Goal: Task Accomplishment & Management: Complete application form

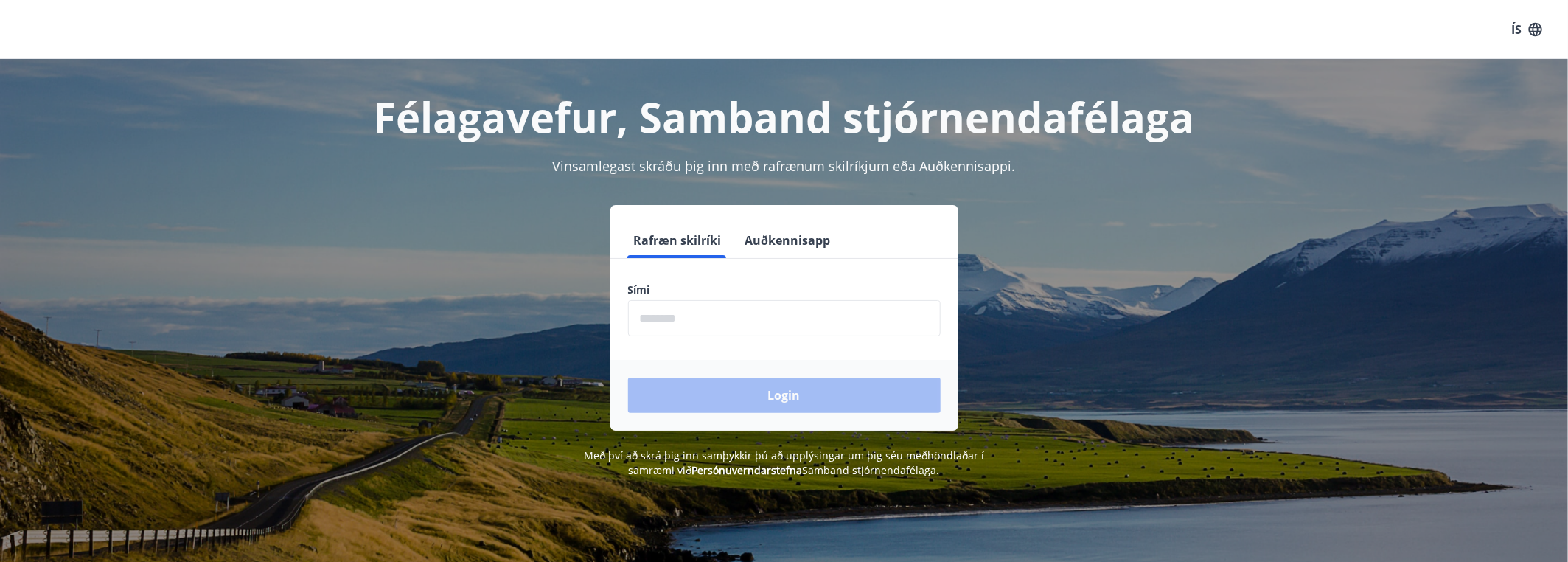
click at [681, 323] on input "phone" at bounding box center [784, 318] width 312 height 36
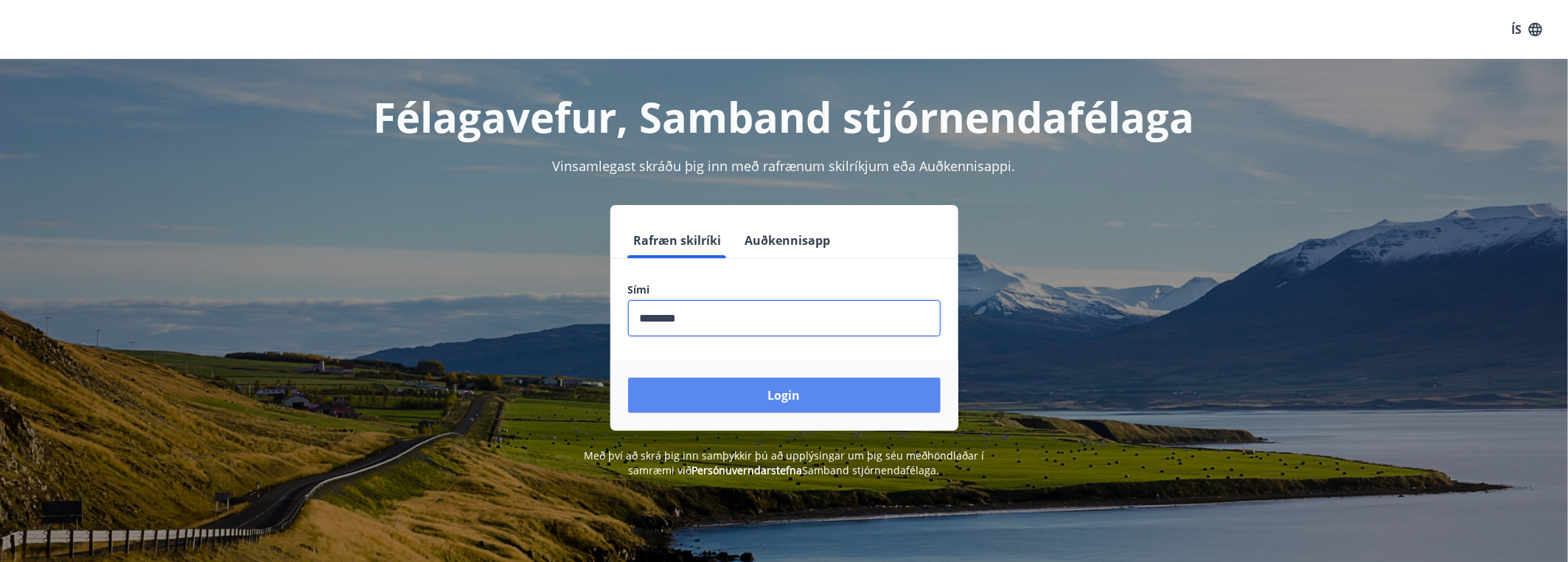
type input "********"
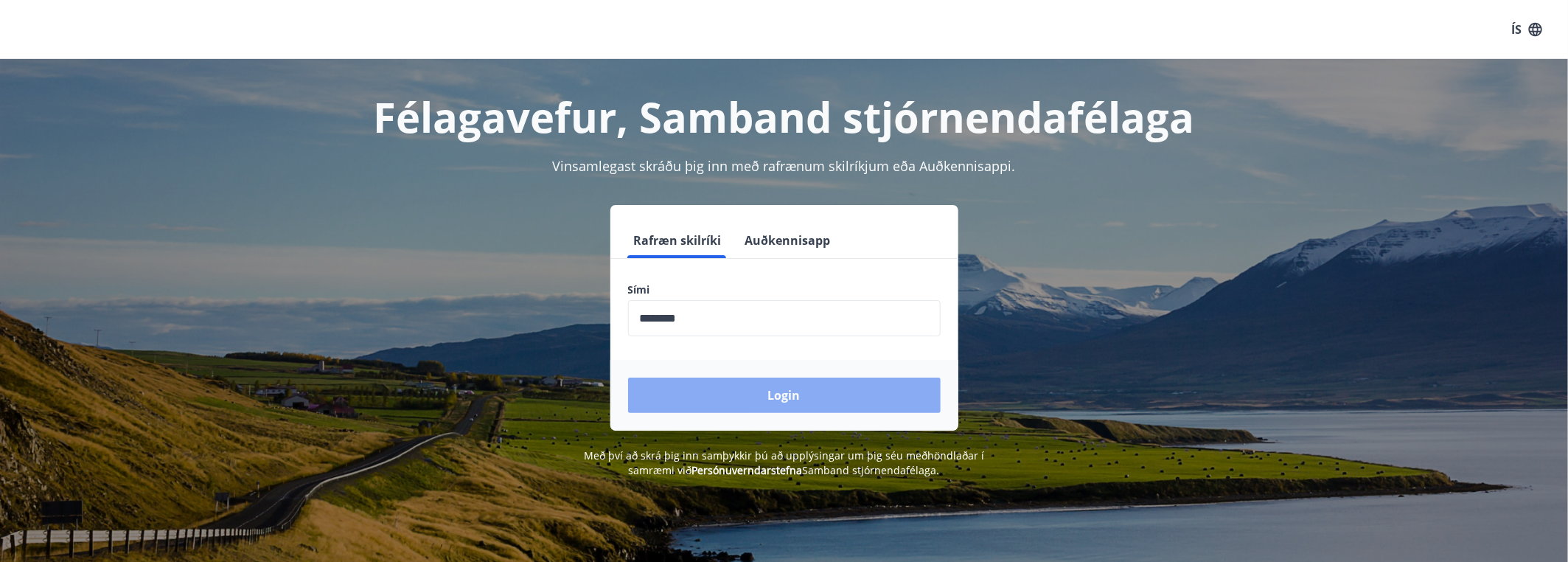
click at [760, 399] on button "Login" at bounding box center [784, 396] width 312 height 36
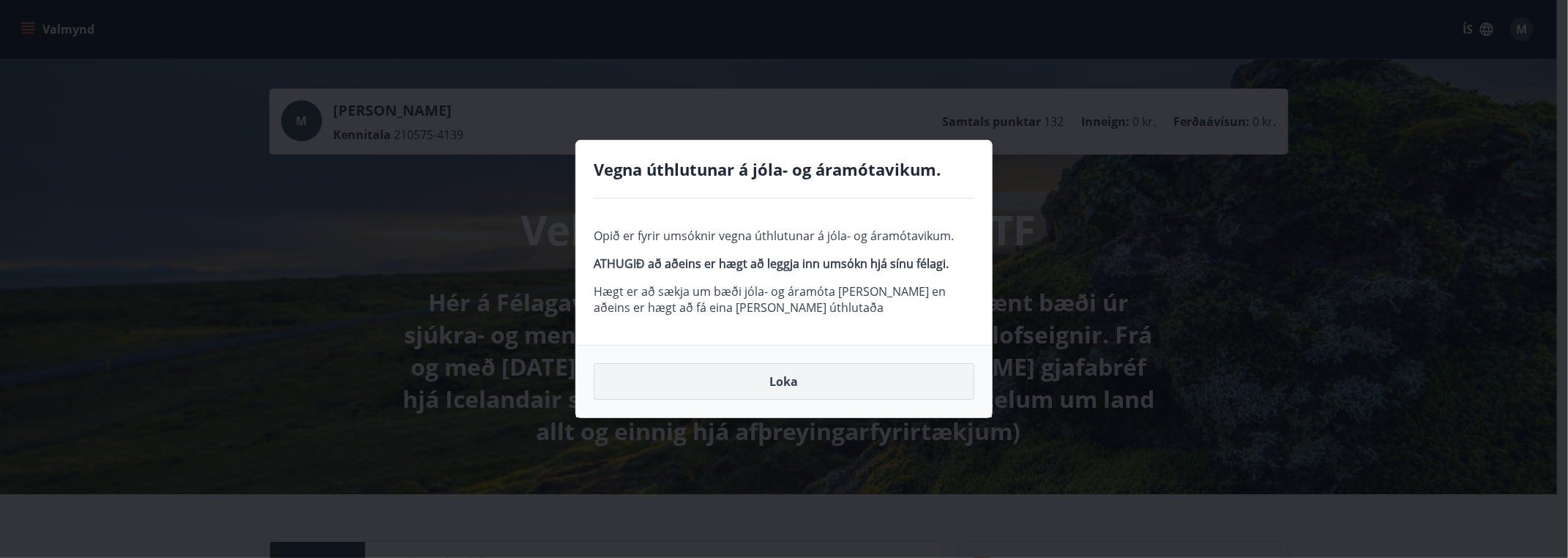
click at [799, 391] on button "Loka" at bounding box center [784, 381] width 381 height 36
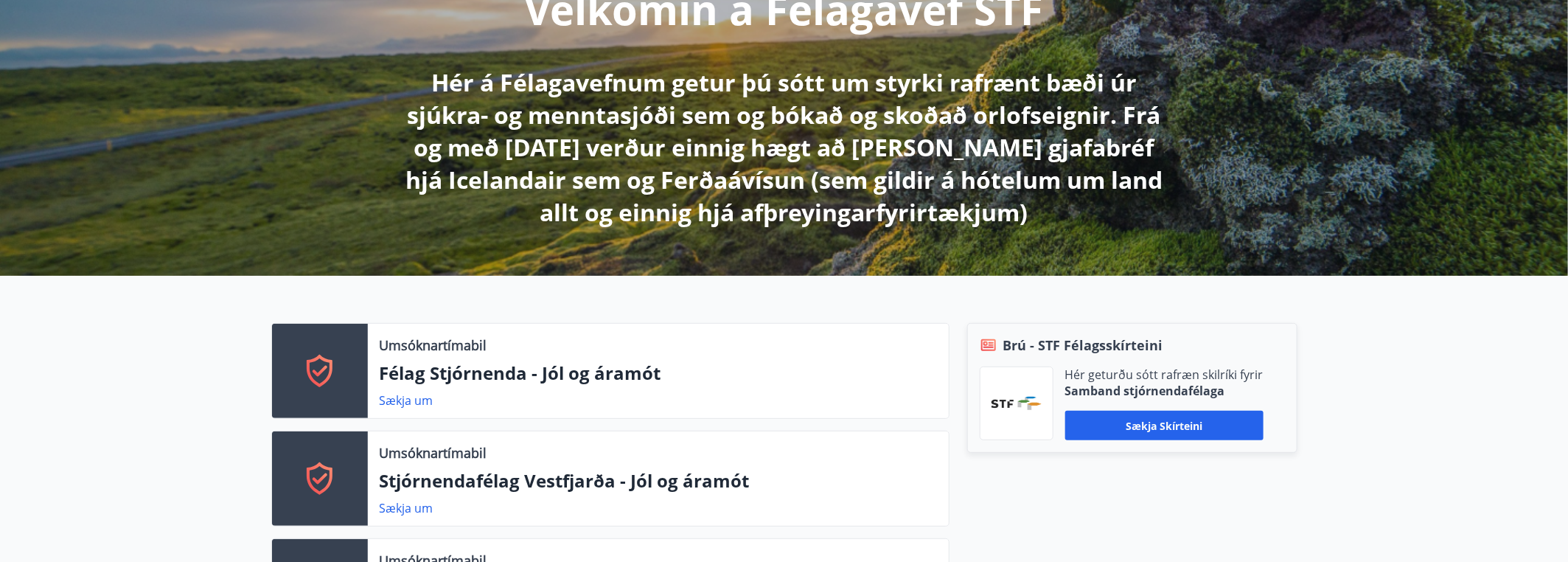
scroll to position [221, 0]
click at [1138, 420] on button "Sækja skírteini" at bounding box center [1164, 427] width 198 height 30
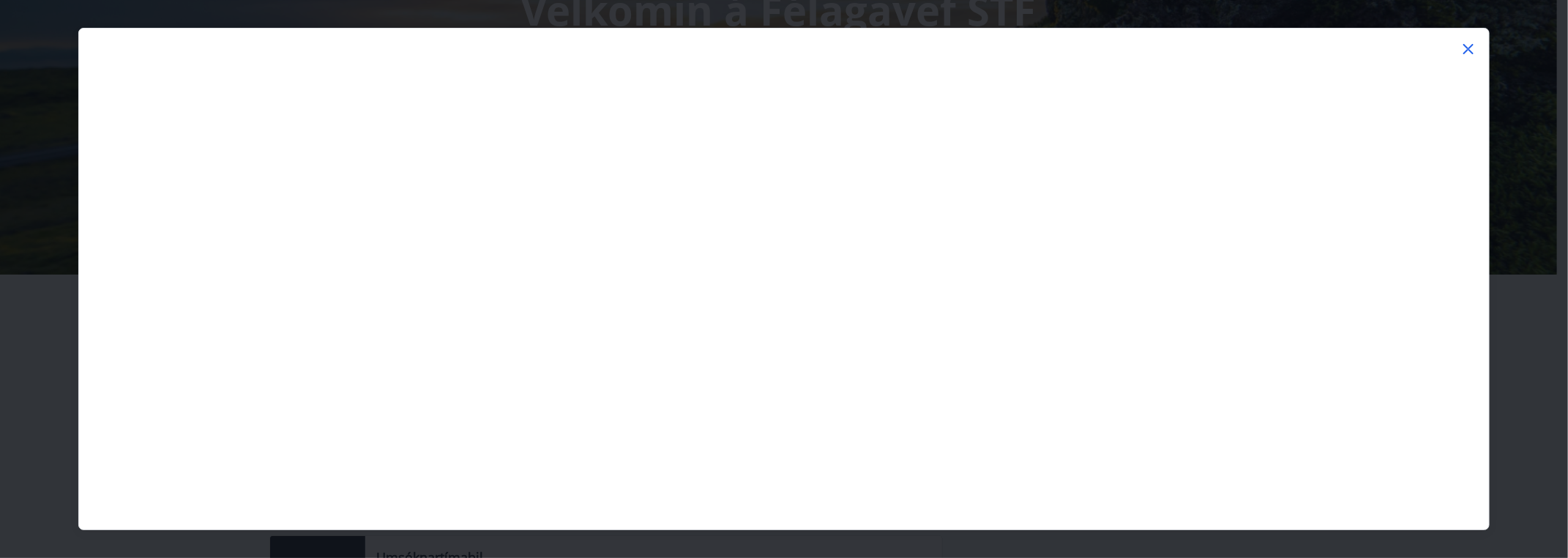
click at [1473, 46] on icon at bounding box center [1468, 49] width 18 height 18
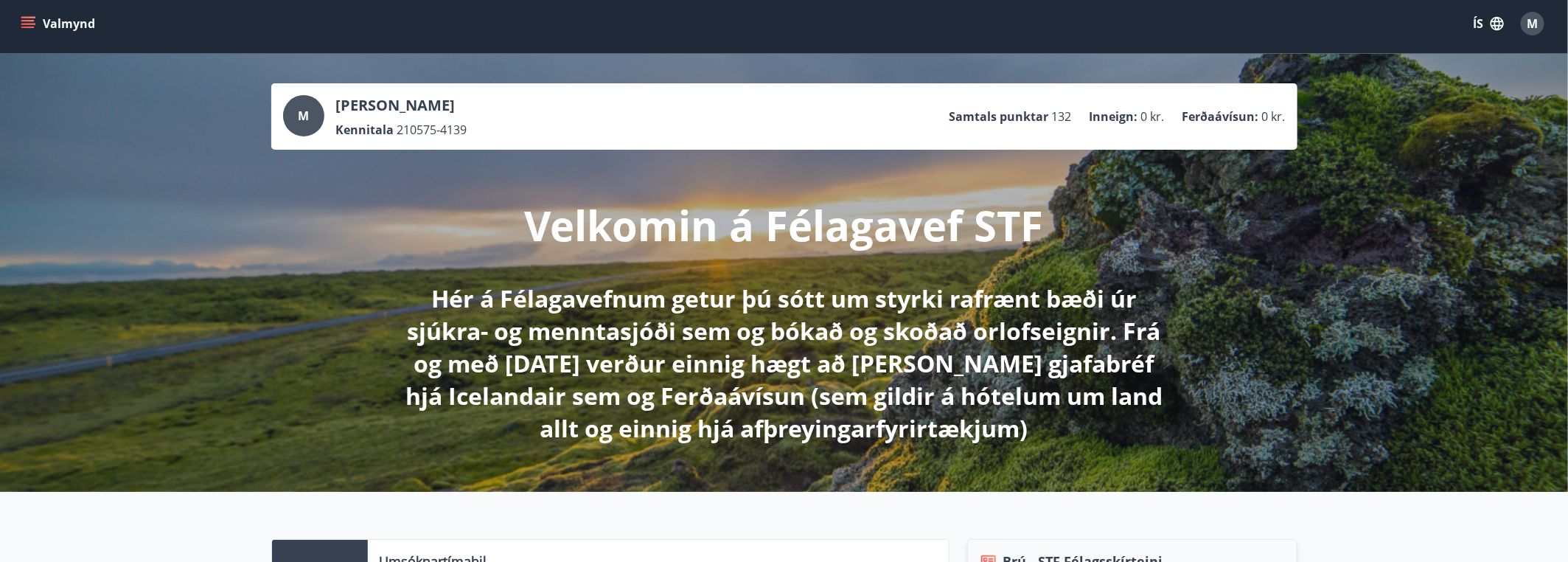
scroll to position [0, 0]
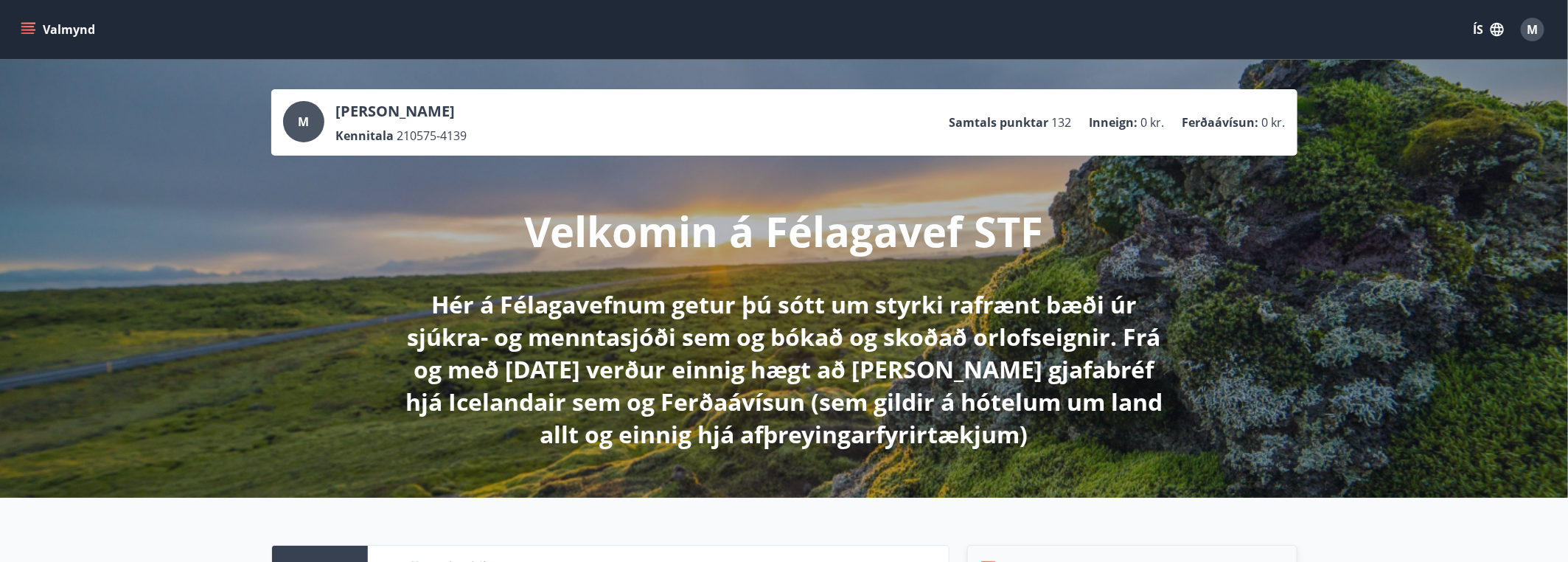
click at [29, 30] on icon "menu" at bounding box center [29, 30] width 16 height 2
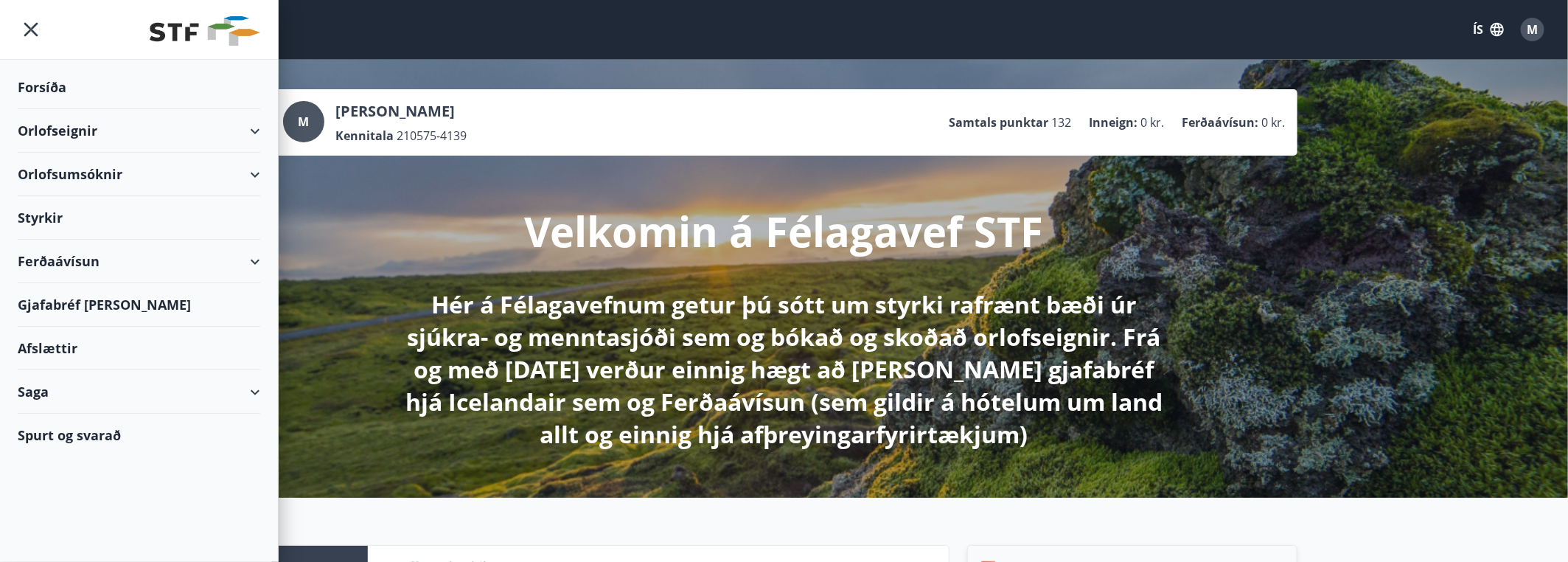
click at [43, 218] on div "Styrkir" at bounding box center [139, 218] width 242 height 43
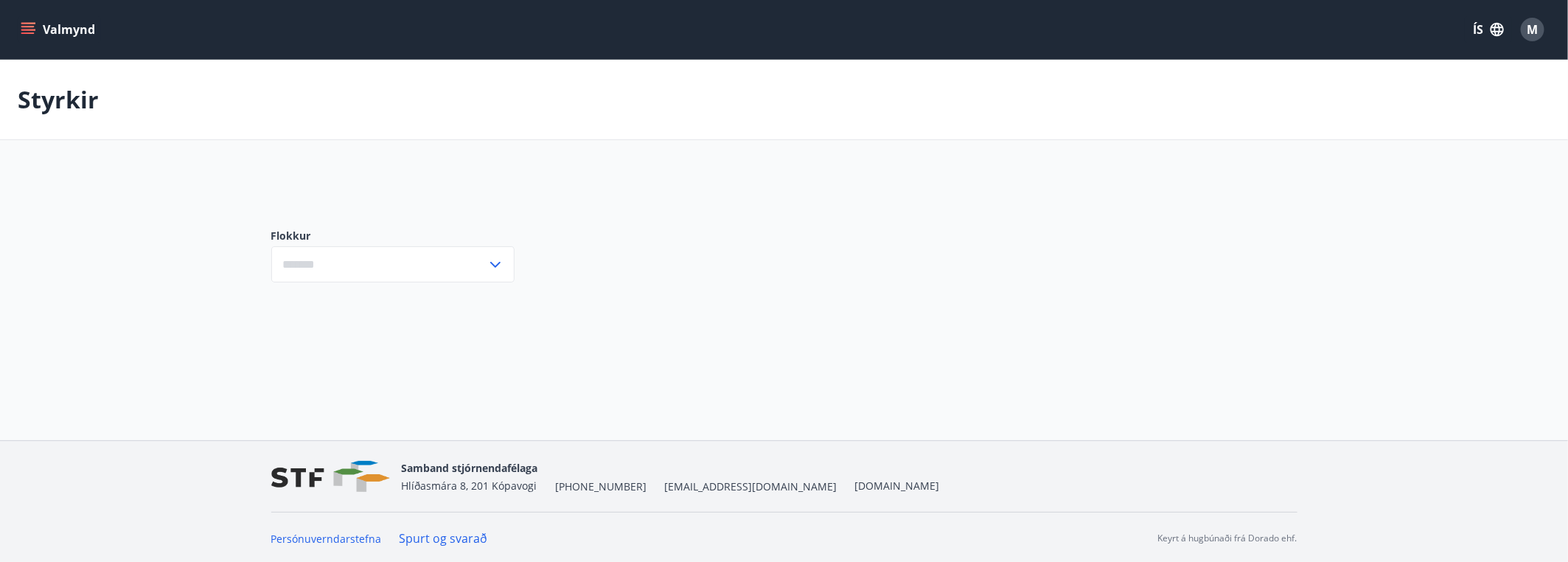
type input "***"
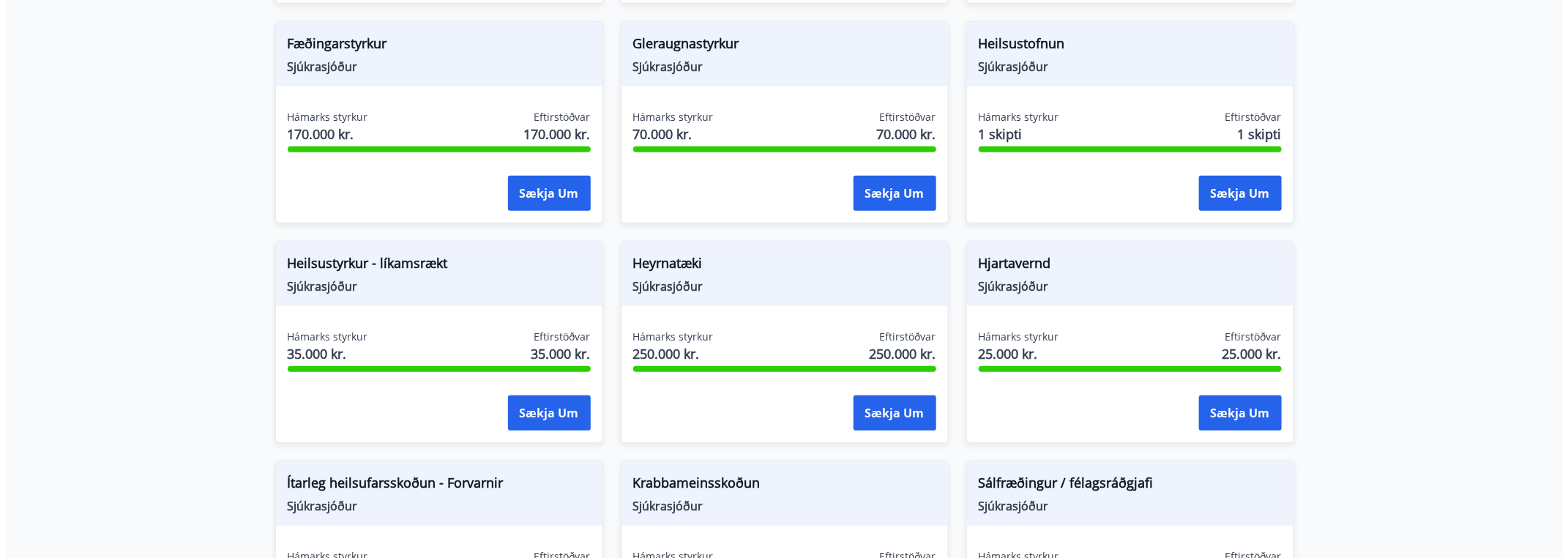
scroll to position [586, 0]
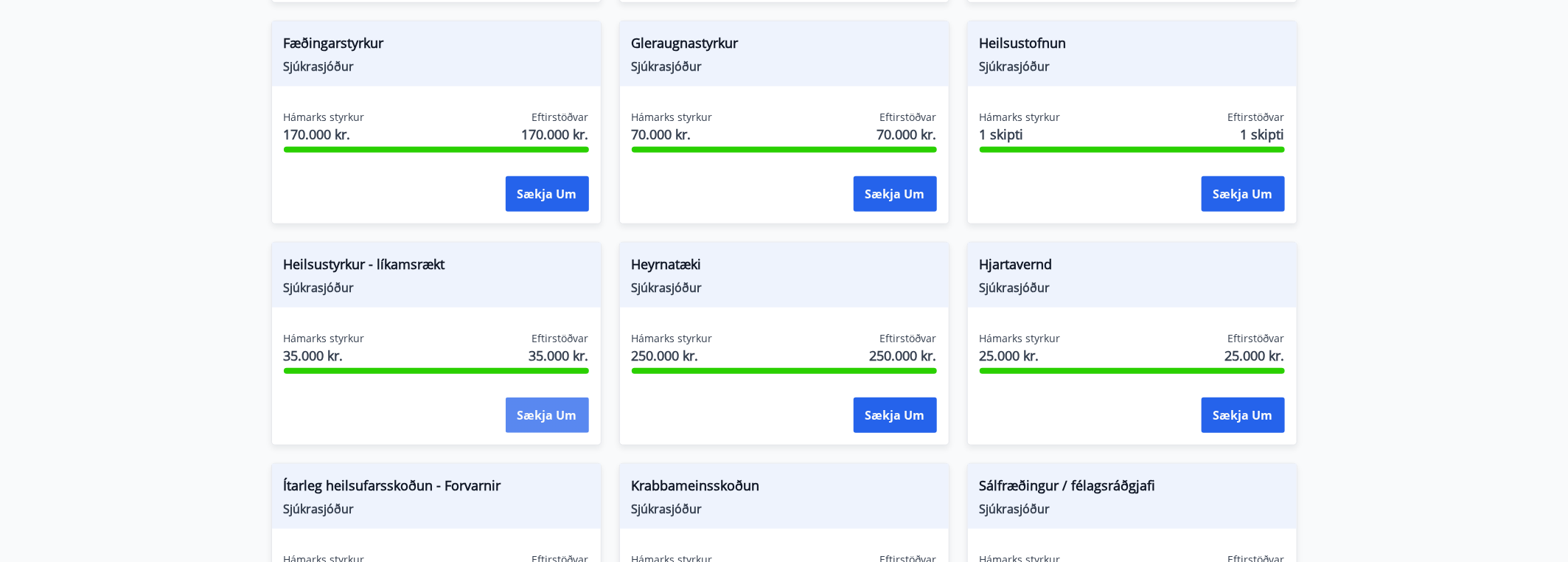
click at [537, 412] on button "Sækja um" at bounding box center [548, 416] width 83 height 36
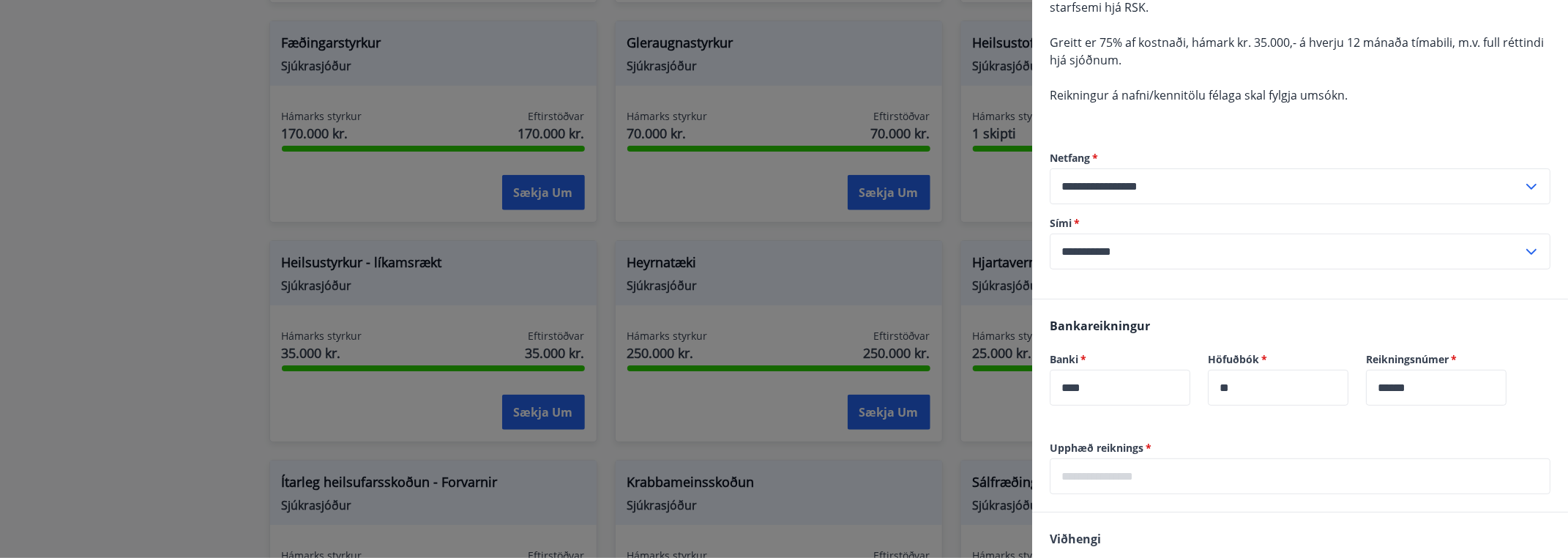
scroll to position [293, 0]
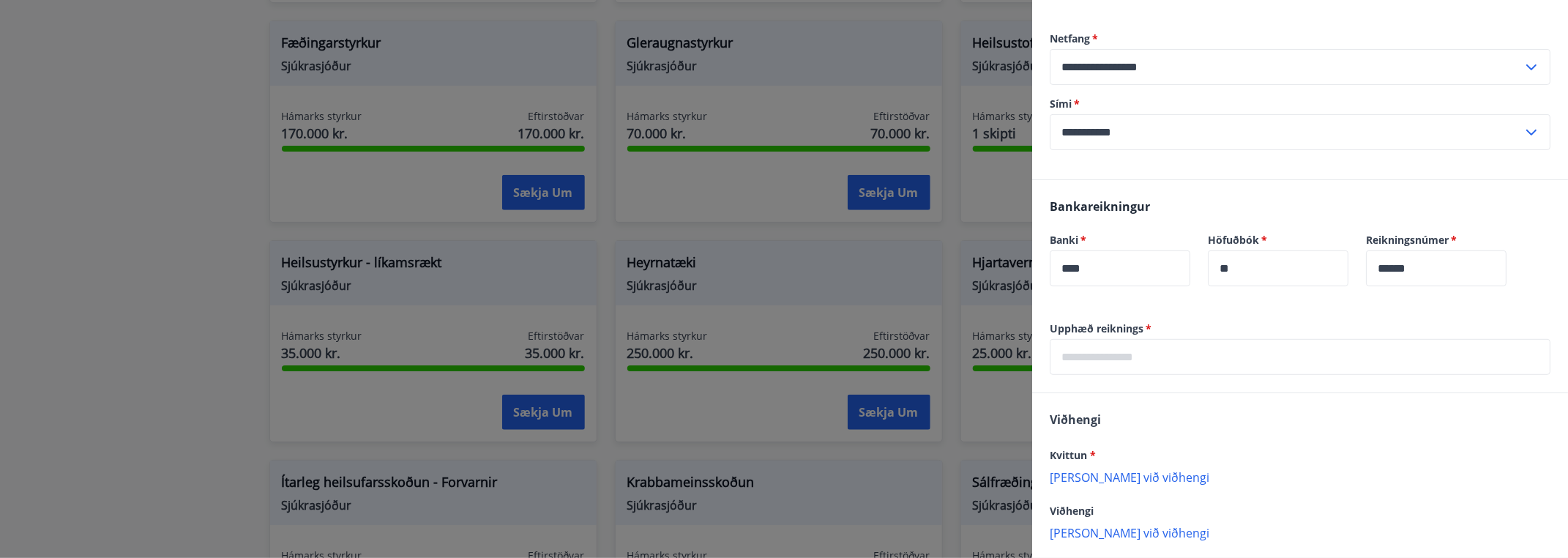
click at [1195, 357] on input "text" at bounding box center [1300, 357] width 501 height 36
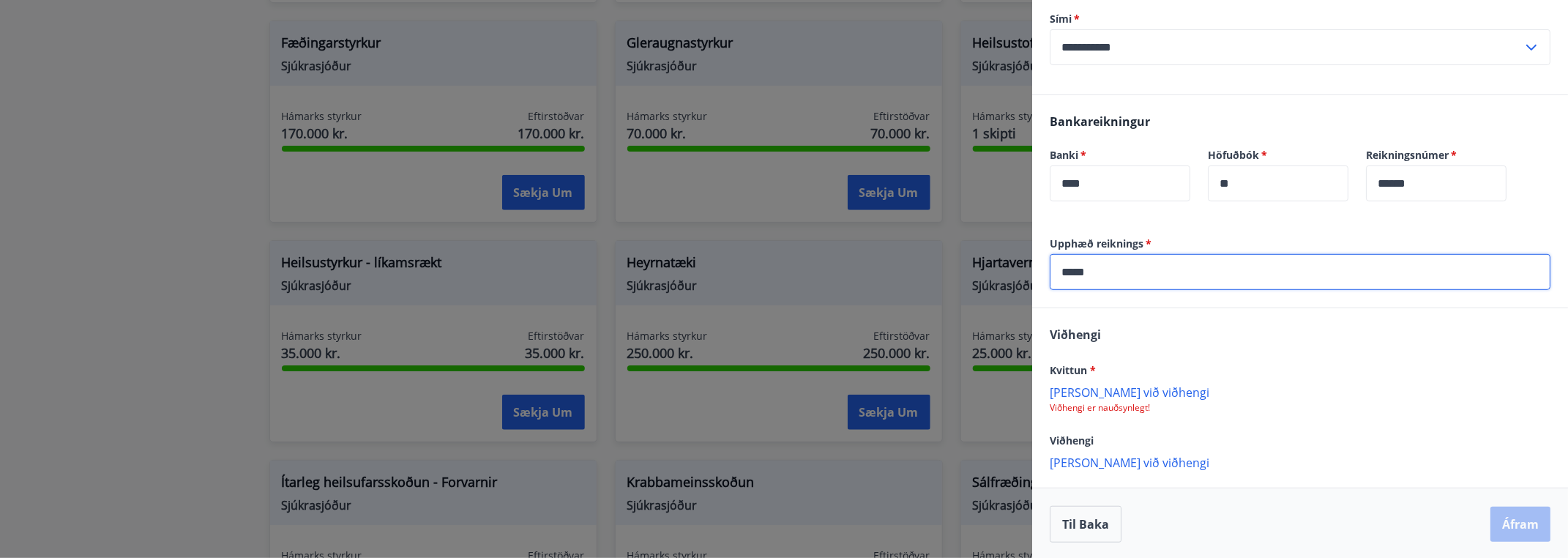
scroll to position [378, 0]
type input "*****"
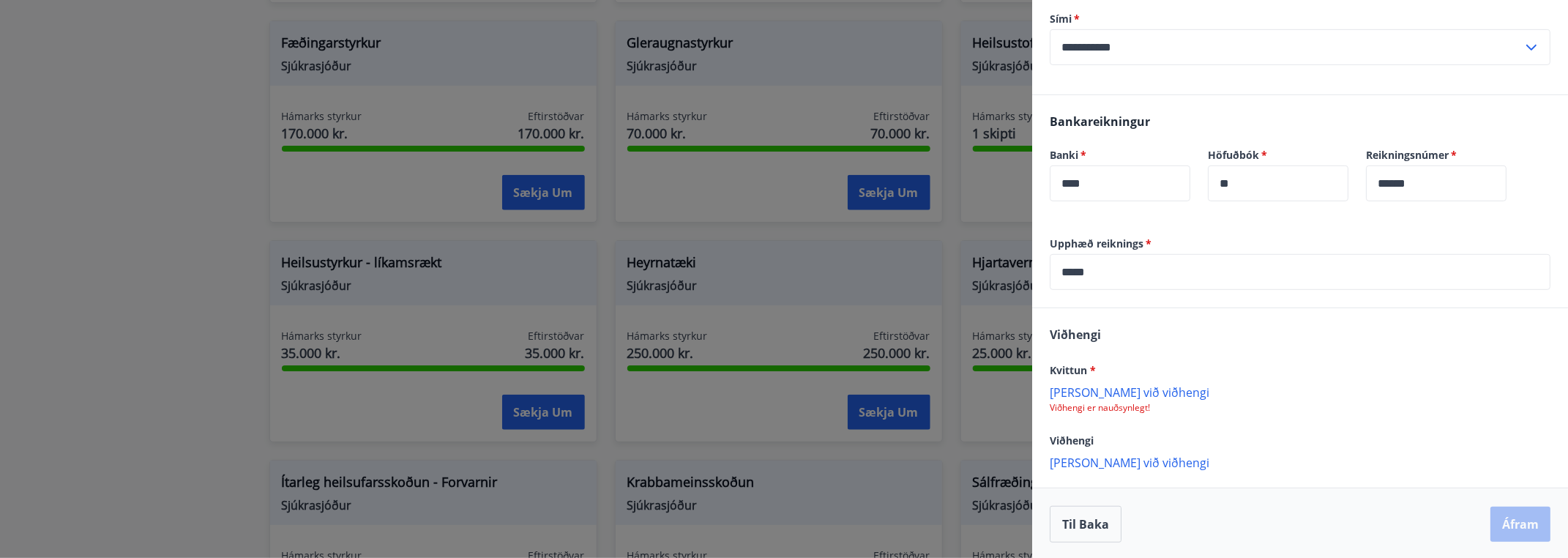
click at [1122, 394] on p "Bæta við viðhengi" at bounding box center [1300, 391] width 501 height 14
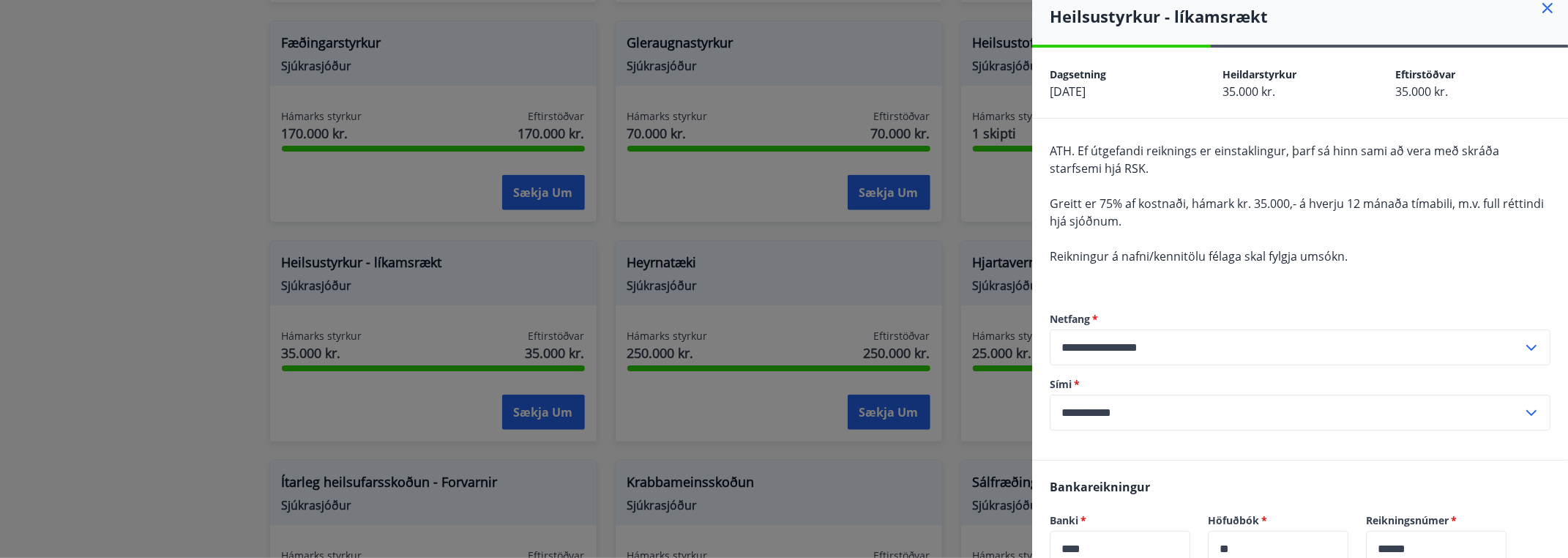
scroll to position [0, 0]
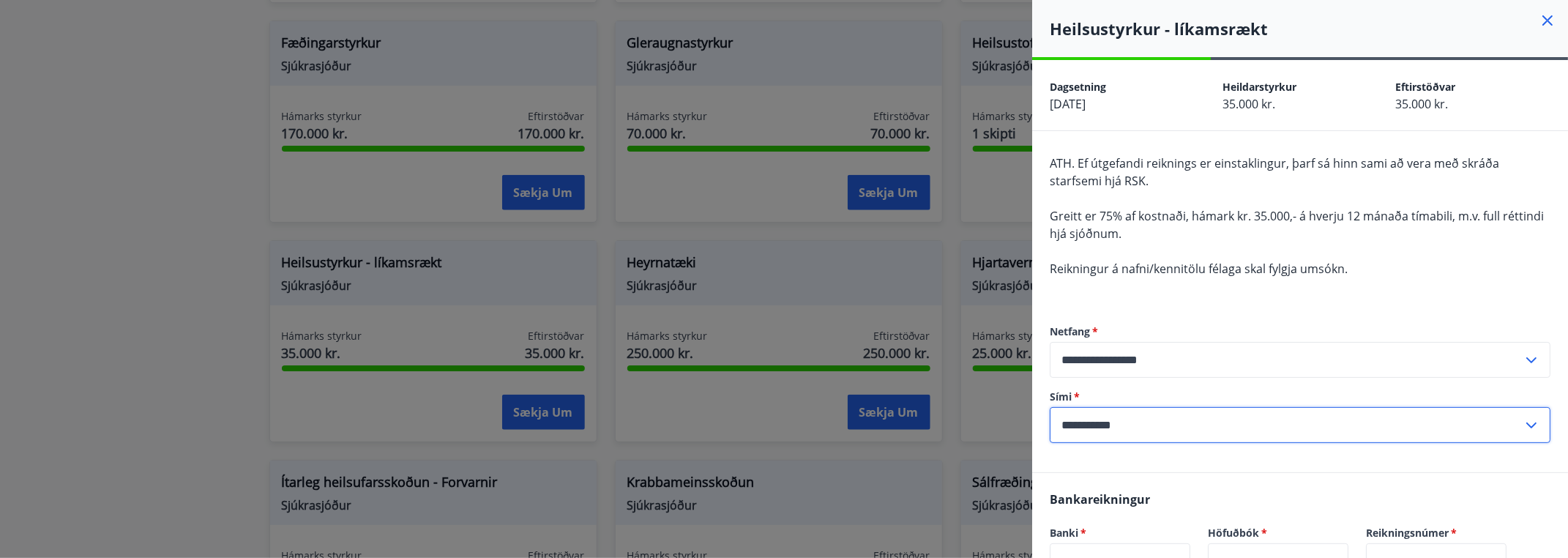
click at [1133, 426] on input "**********" at bounding box center [1287, 425] width 473 height 36
click at [1121, 459] on li "354-8962214" at bounding box center [1300, 456] width 499 height 26
type input "**********"
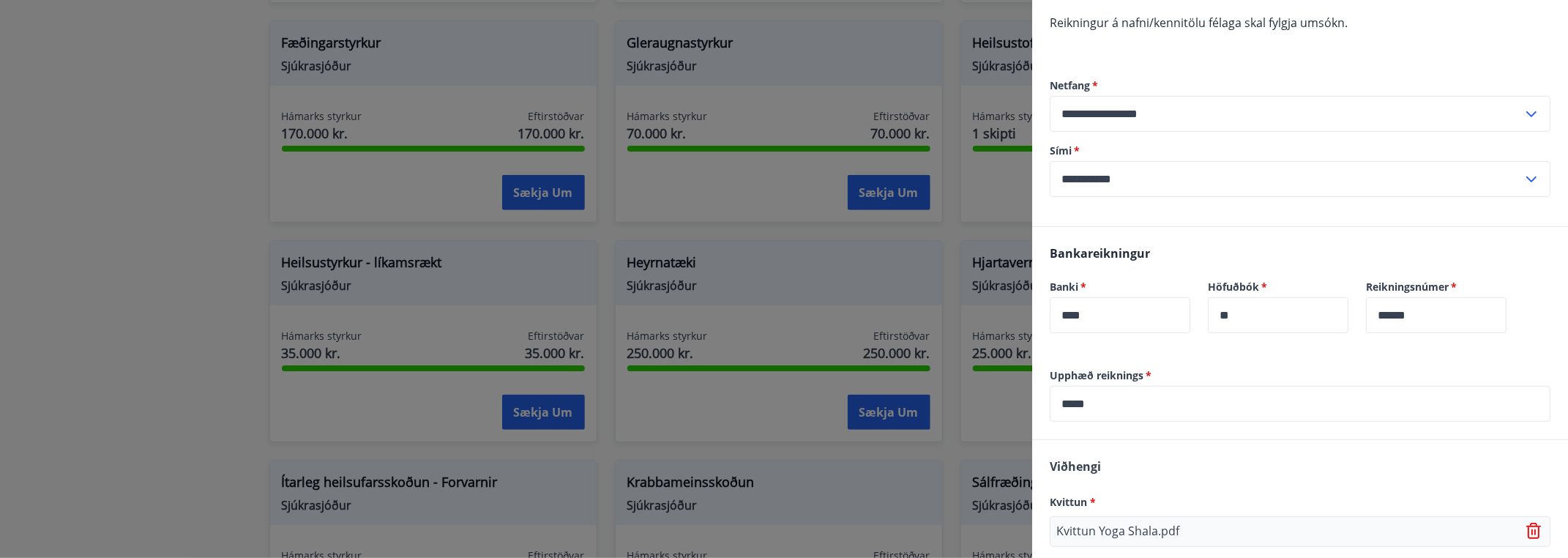
scroll to position [380, 0]
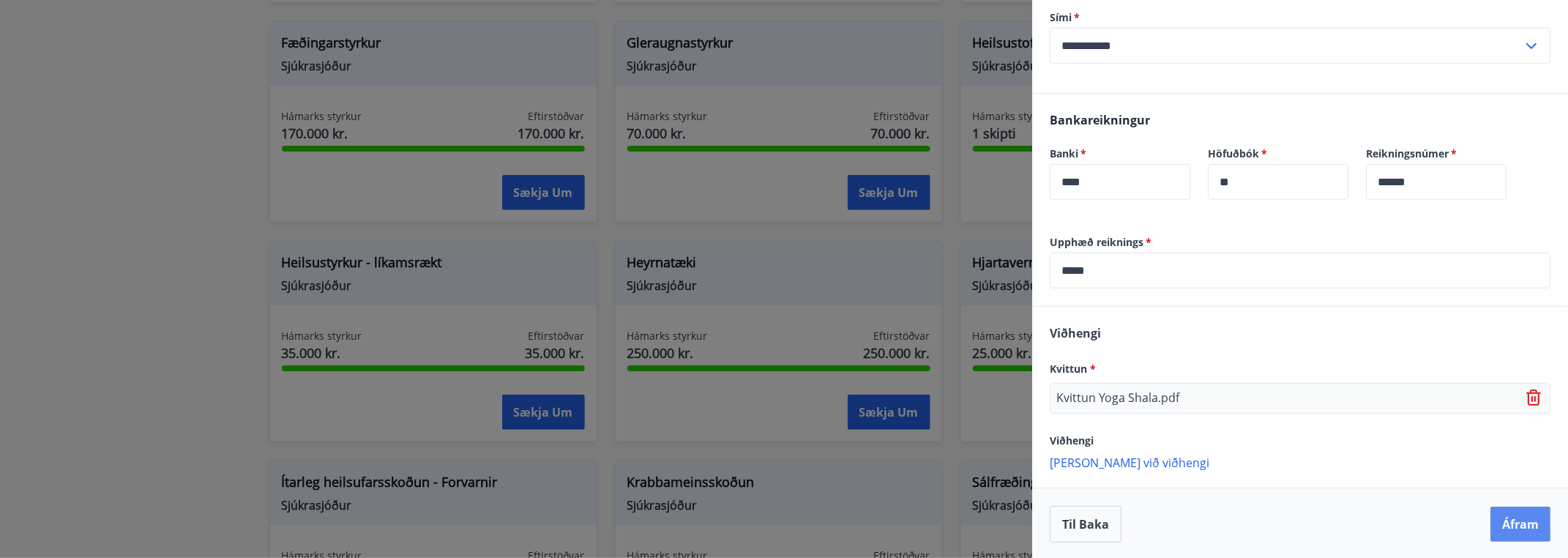
click at [1513, 523] on button "Áfram" at bounding box center [1521, 525] width 60 height 36
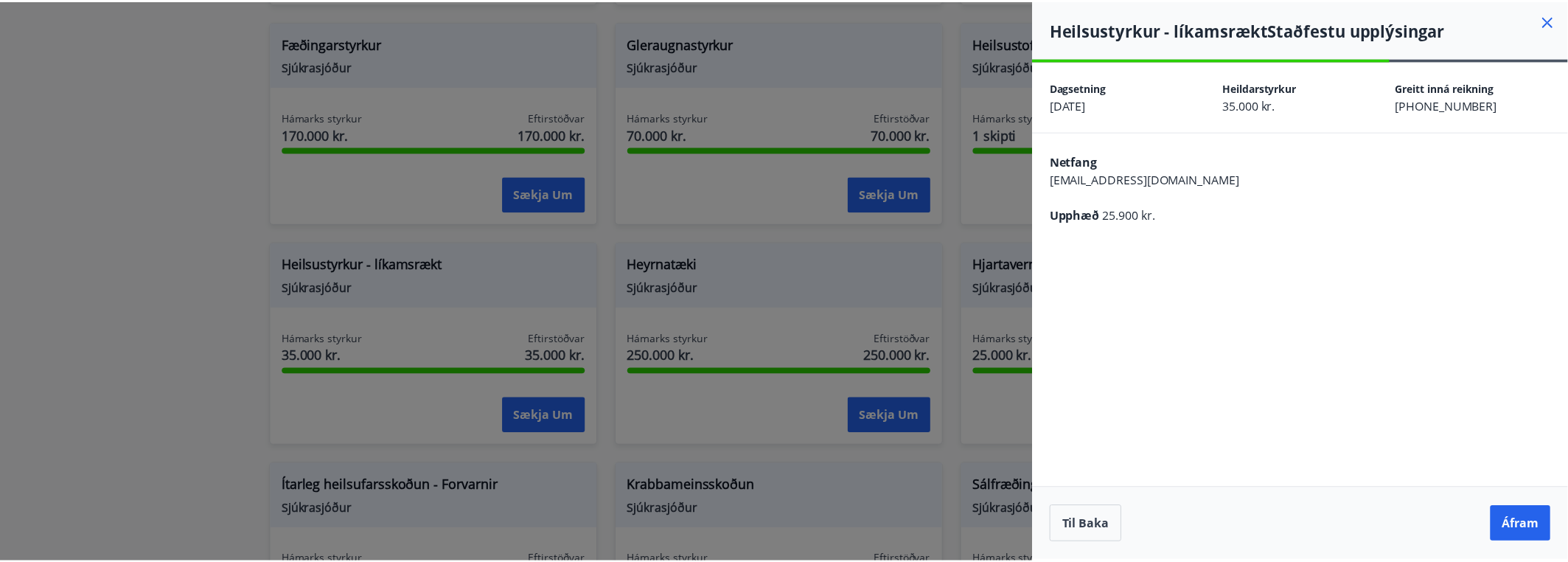
scroll to position [0, 0]
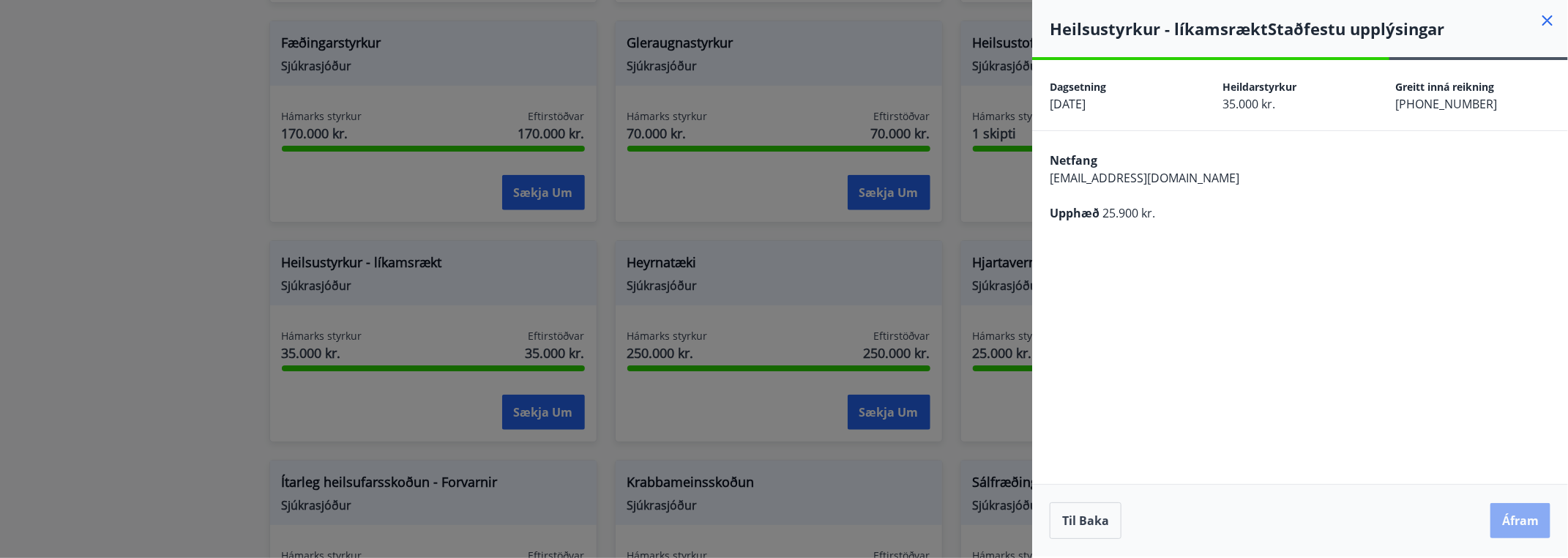
click at [1519, 524] on button "Áfram" at bounding box center [1521, 521] width 60 height 36
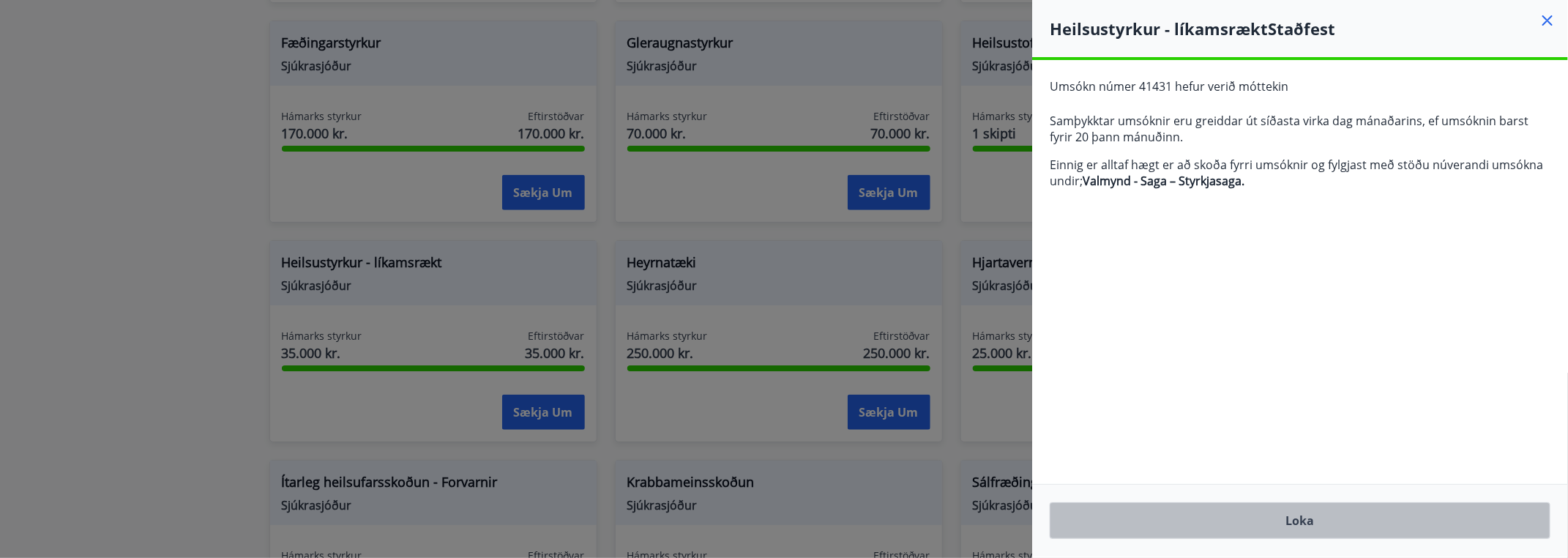
click at [1299, 527] on button "Loka" at bounding box center [1300, 521] width 501 height 36
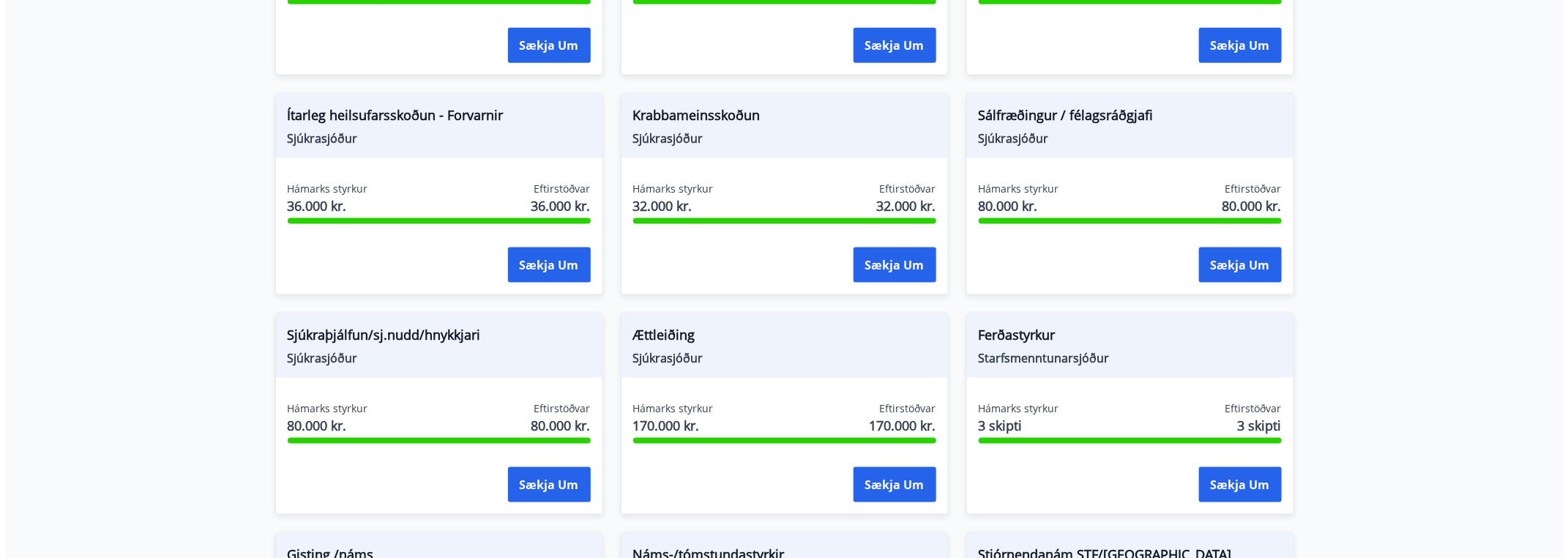
scroll to position [953, 0]
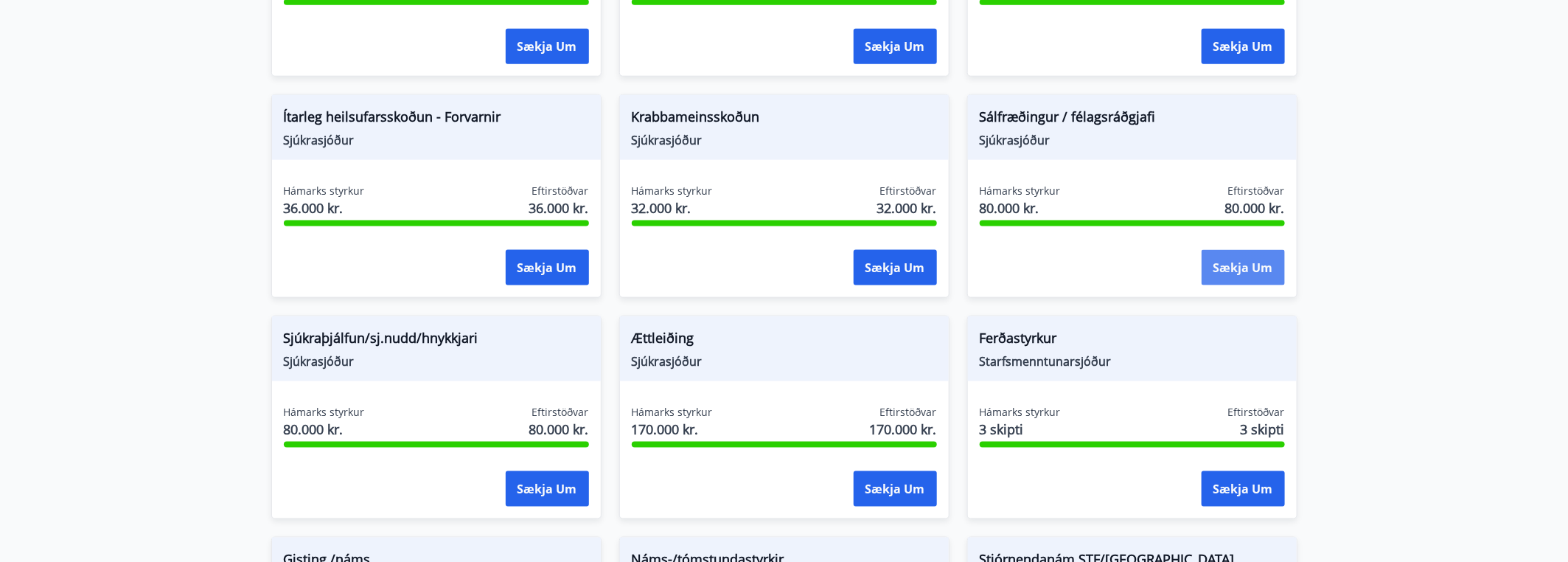
click at [1263, 264] on button "Sækja um" at bounding box center [1244, 268] width 83 height 36
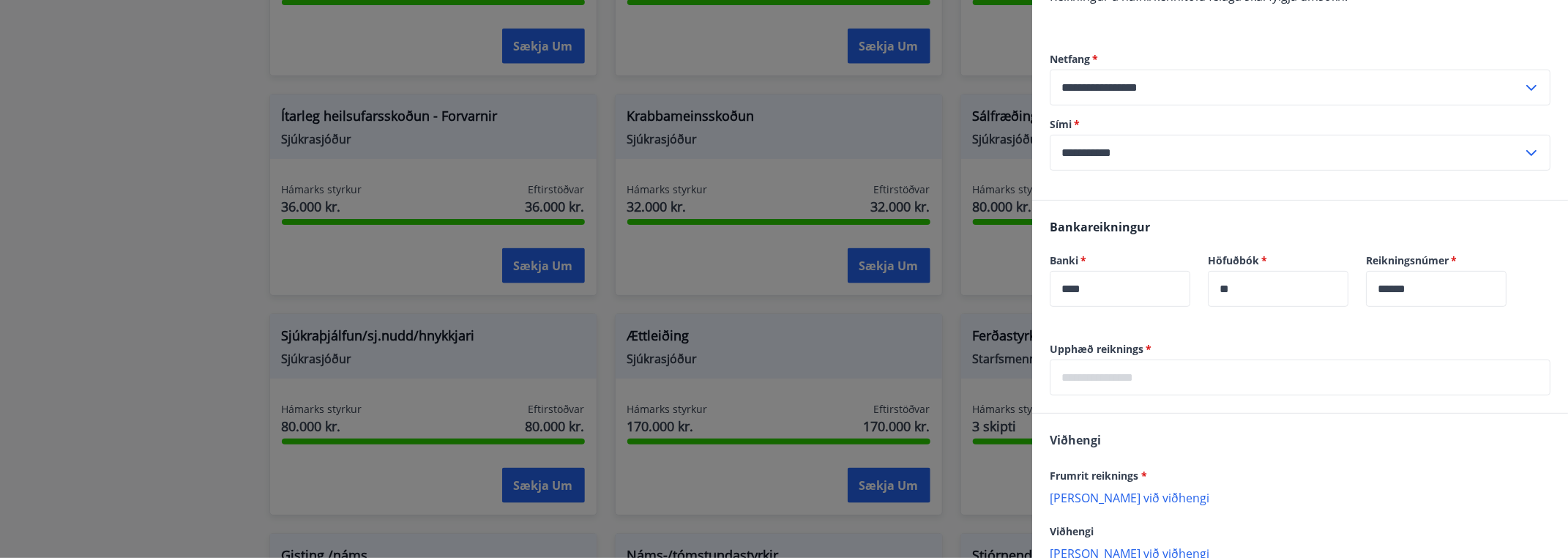
scroll to position [311, 0]
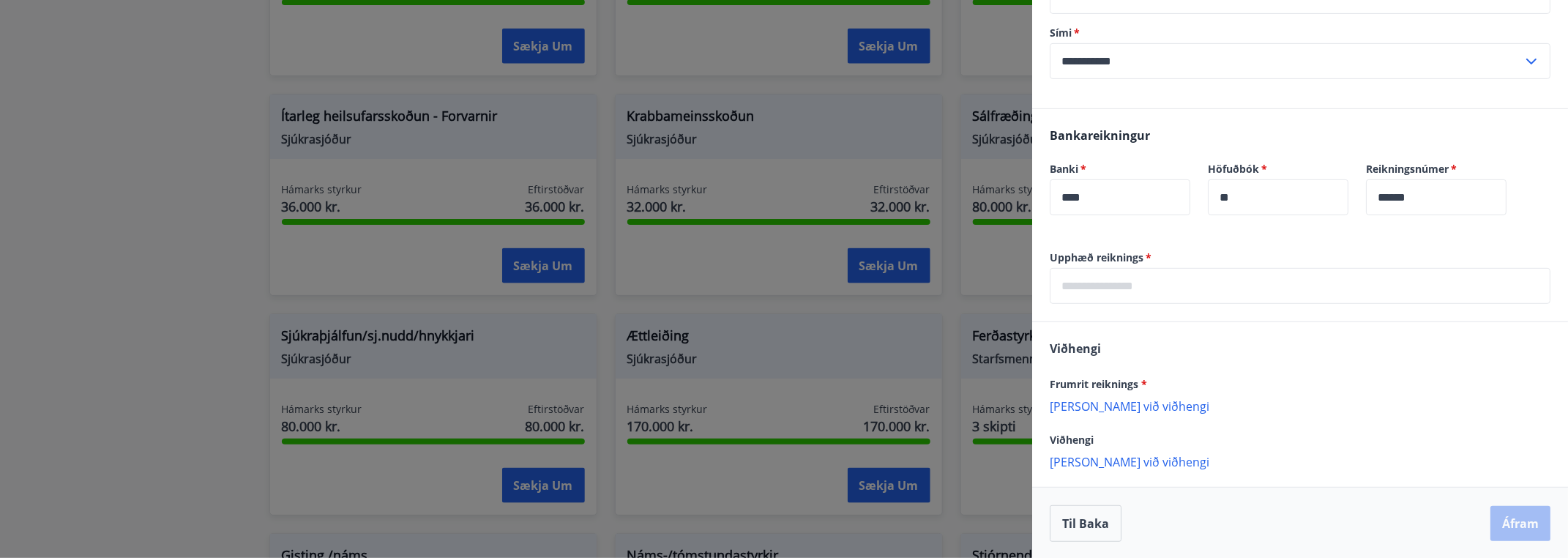
click at [1129, 407] on p "Bæta við viðhengi" at bounding box center [1300, 405] width 501 height 14
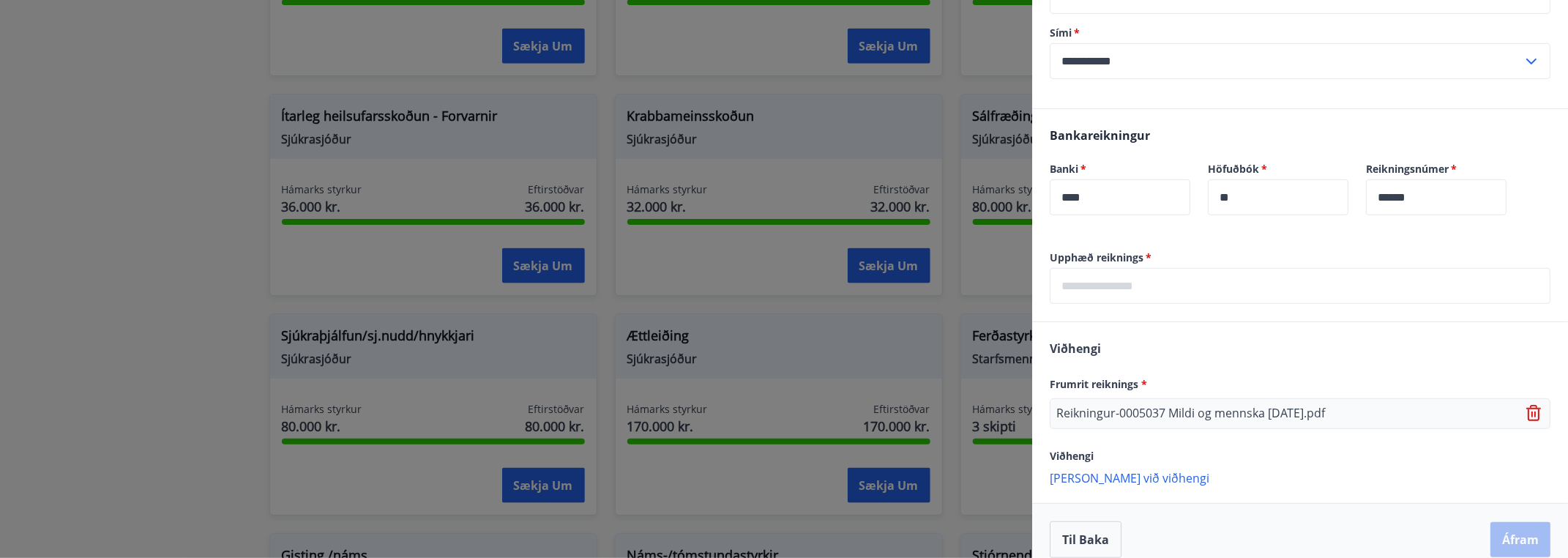
scroll to position [327, 0]
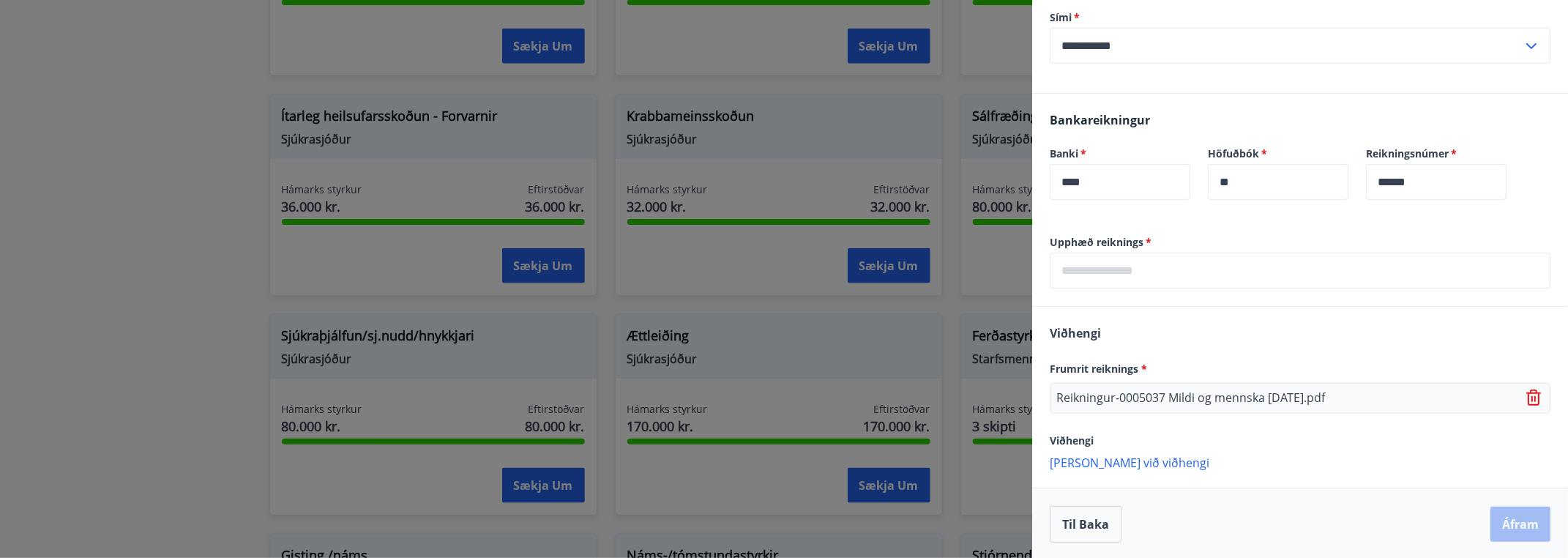
click at [1118, 370] on span "Frumrit reiknings *" at bounding box center [1098, 369] width 97 height 14
click at [1173, 399] on p "Reikningur-0005037 Mildi og mennska 9 maí 2025.pdf" at bounding box center [1191, 398] width 269 height 18
click at [1135, 463] on p "Bæta við viðhengi" at bounding box center [1300, 462] width 501 height 14
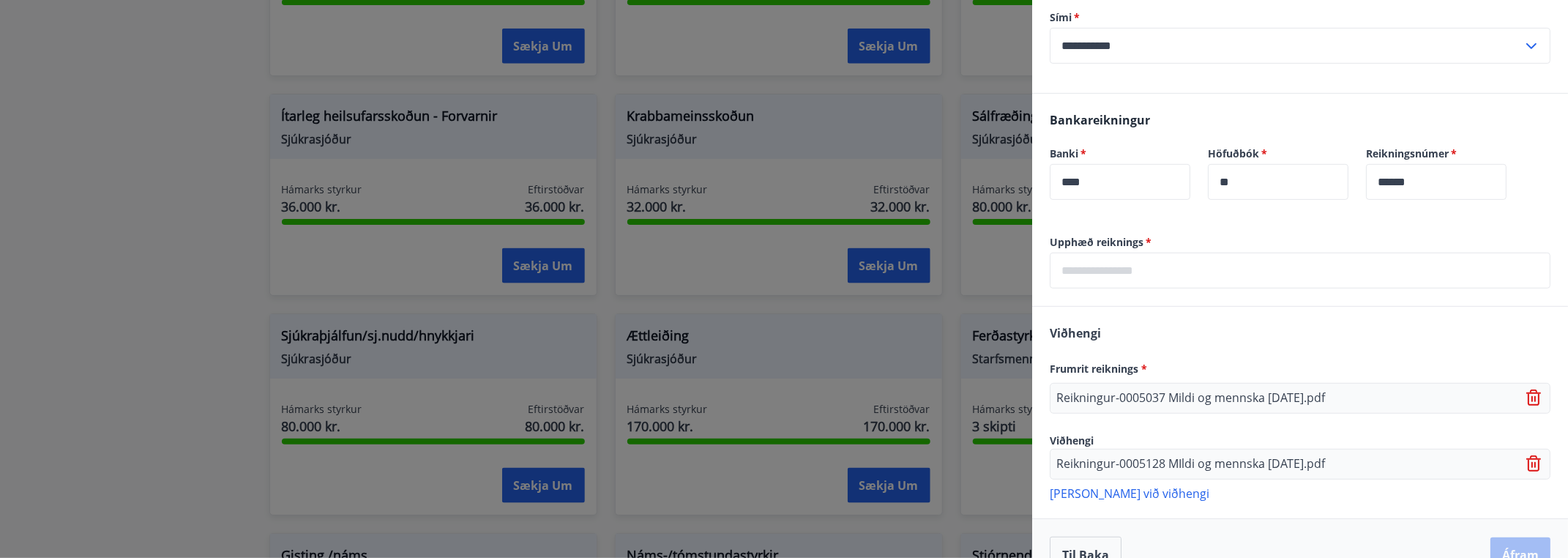
click at [1124, 491] on p "Bæta við viðhengi" at bounding box center [1300, 493] width 501 height 14
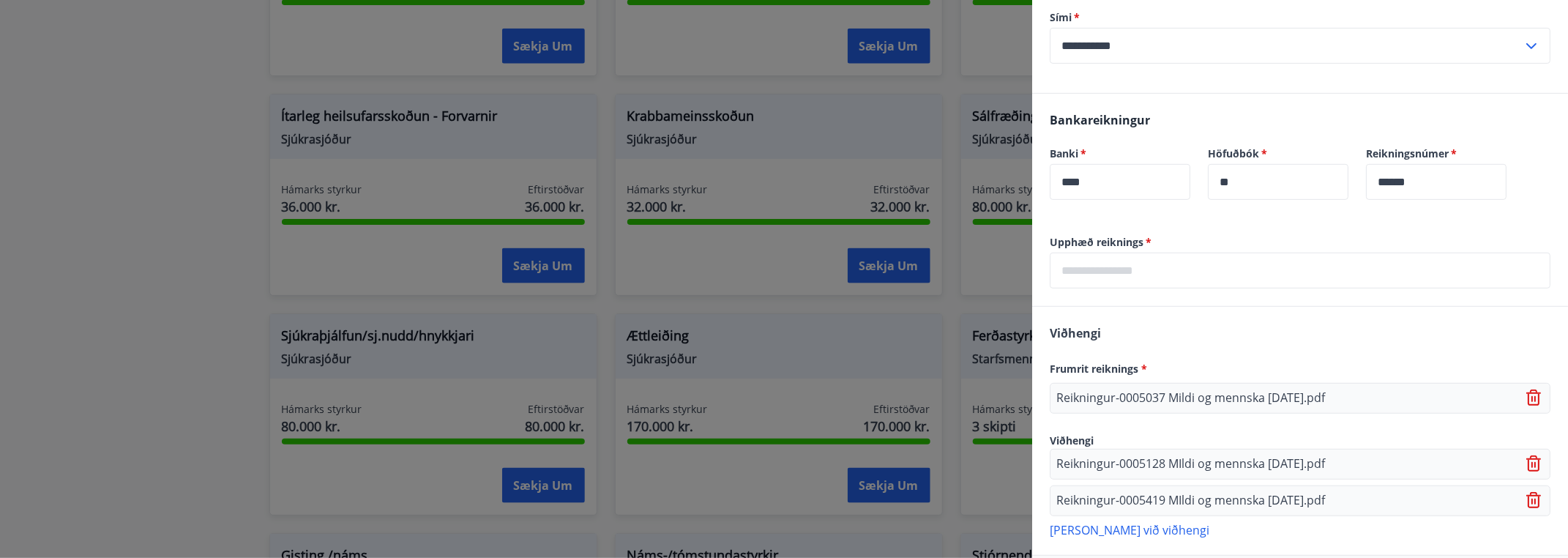
click at [1124, 525] on p "Bæta við viðhengi" at bounding box center [1300, 529] width 501 height 14
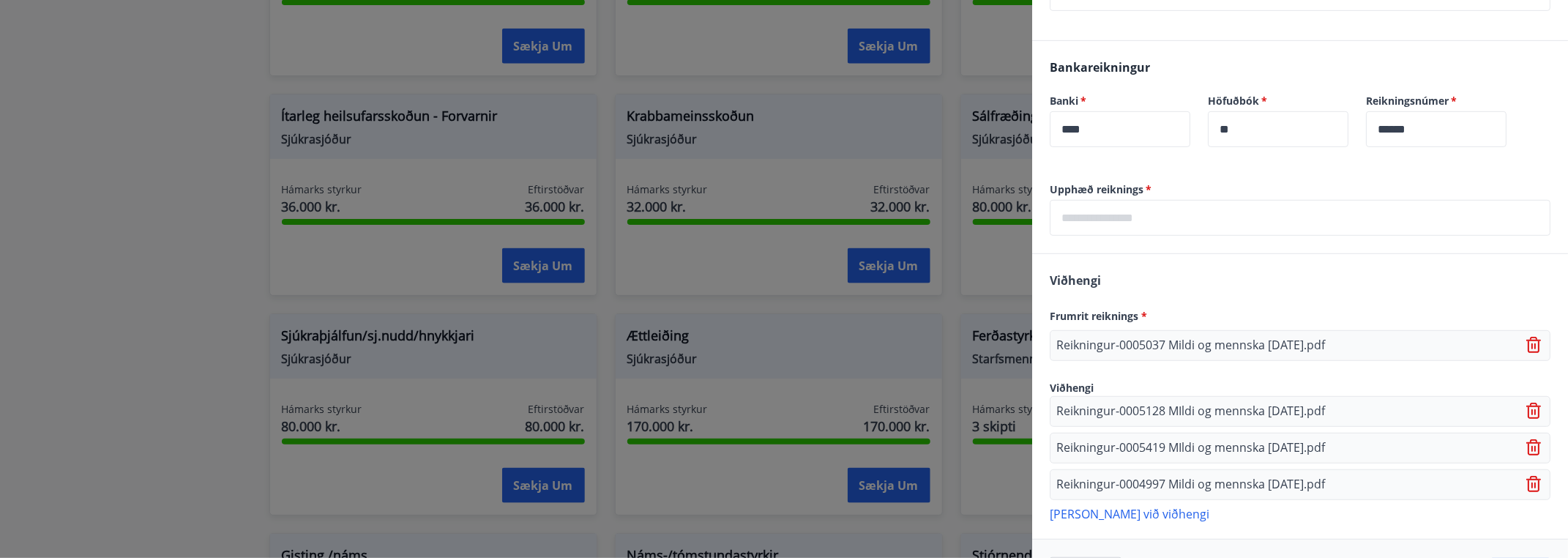
scroll to position [429, 0]
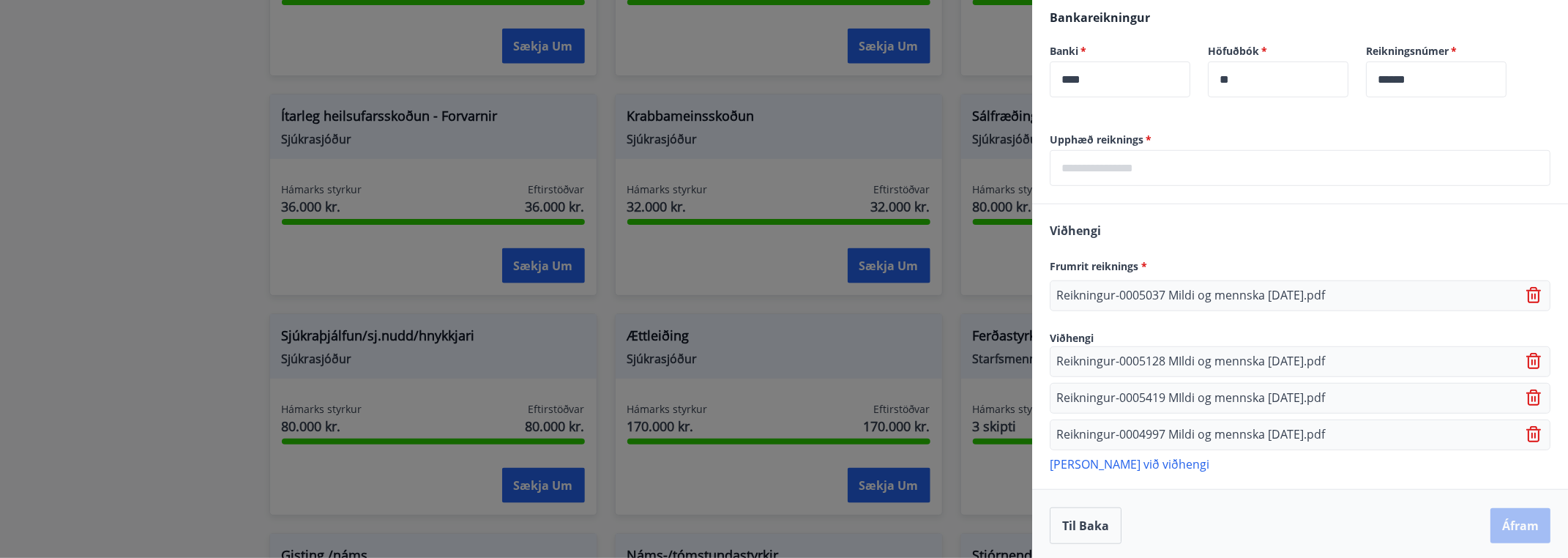
click at [1129, 461] on p "Bæta við viðhengi" at bounding box center [1300, 463] width 501 height 14
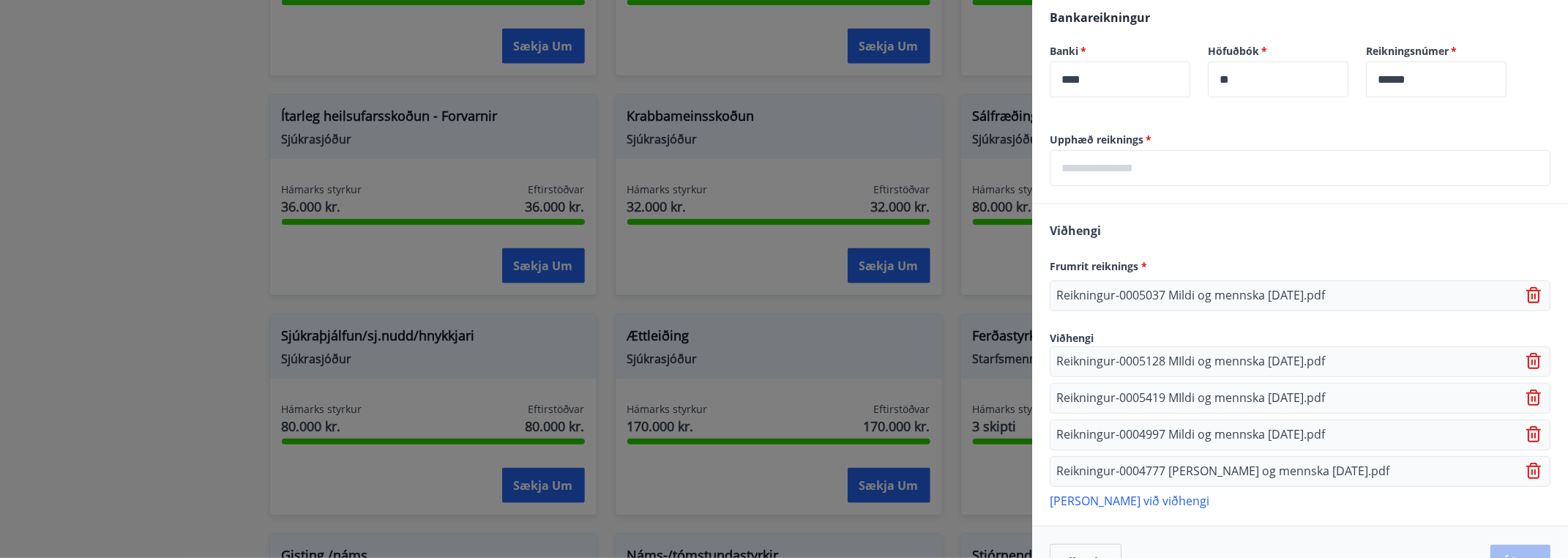
click at [1135, 497] on p "Bæta við viðhengi" at bounding box center [1300, 500] width 501 height 14
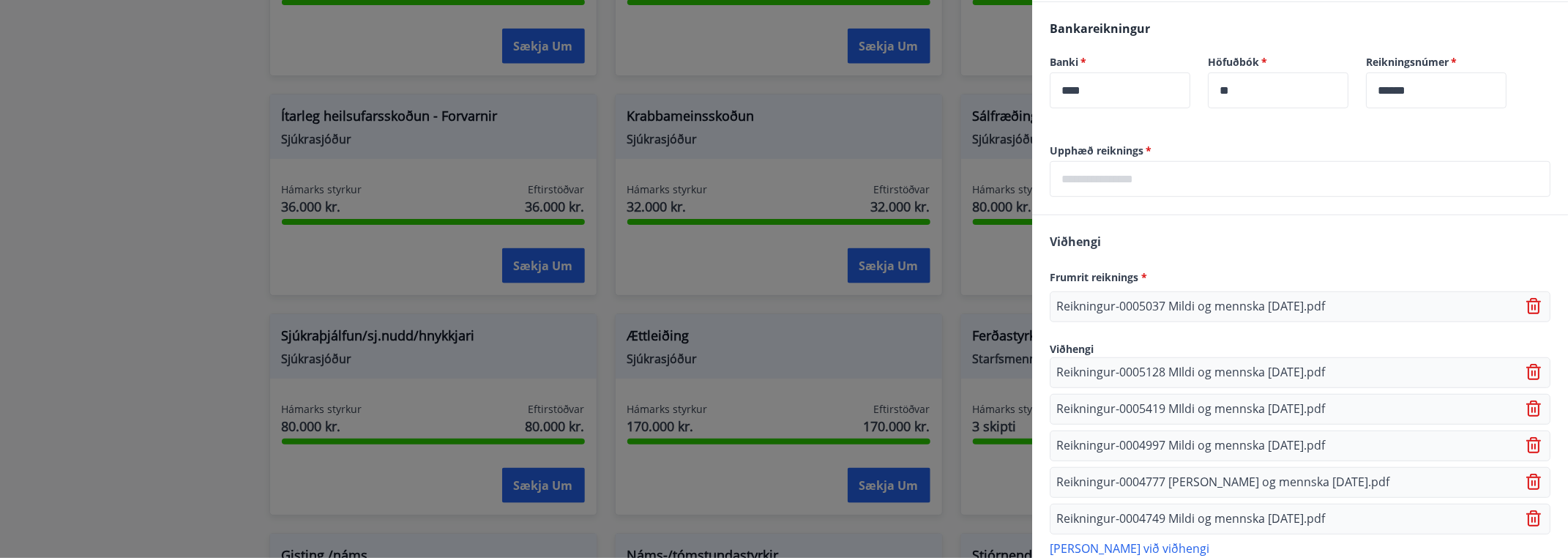
scroll to position [354, 0]
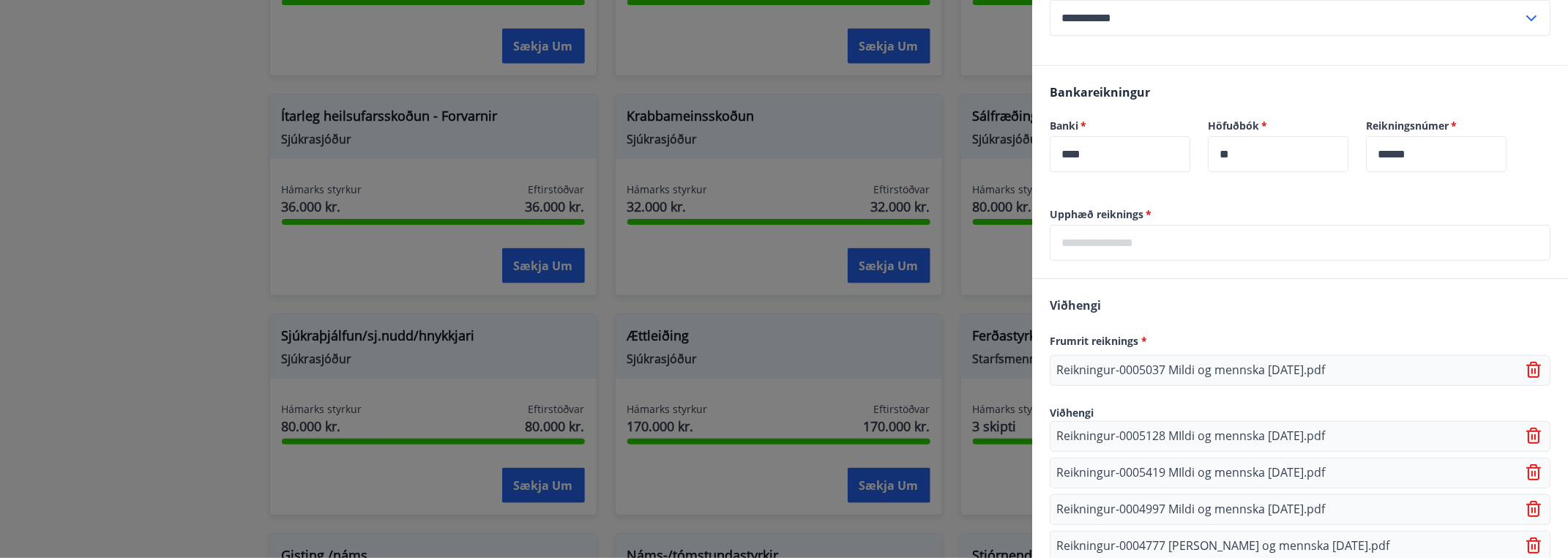
click at [1169, 243] on input "text" at bounding box center [1300, 243] width 501 height 36
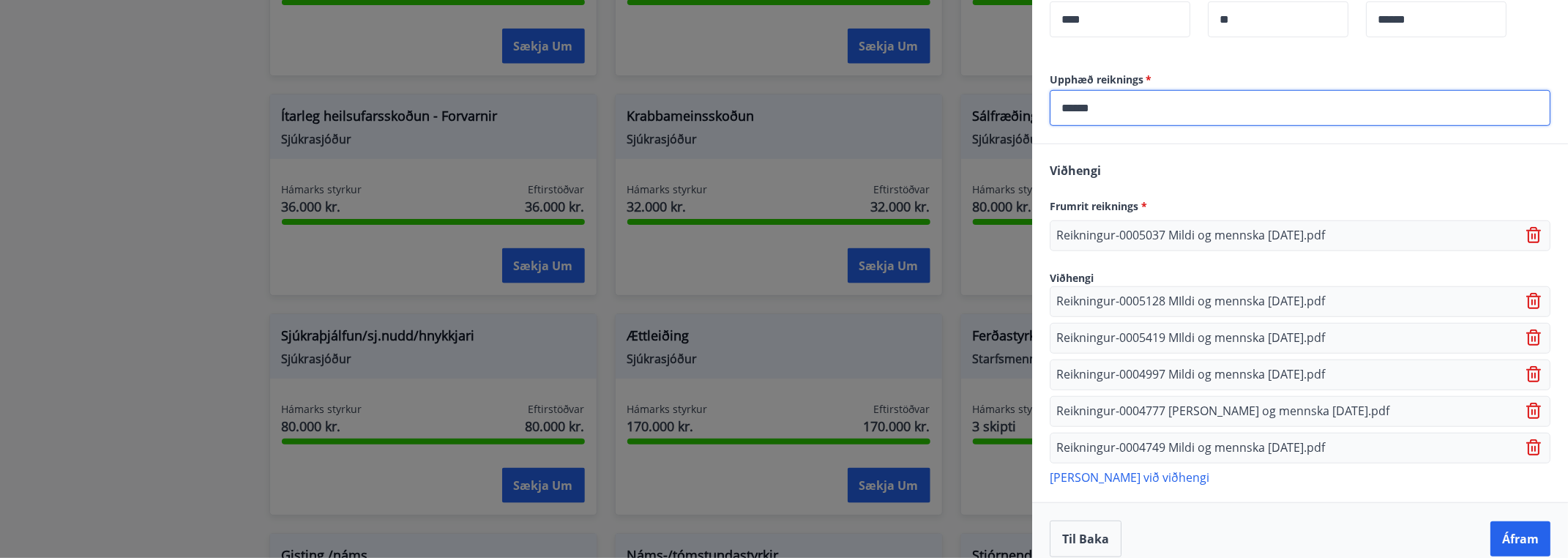
scroll to position [501, 0]
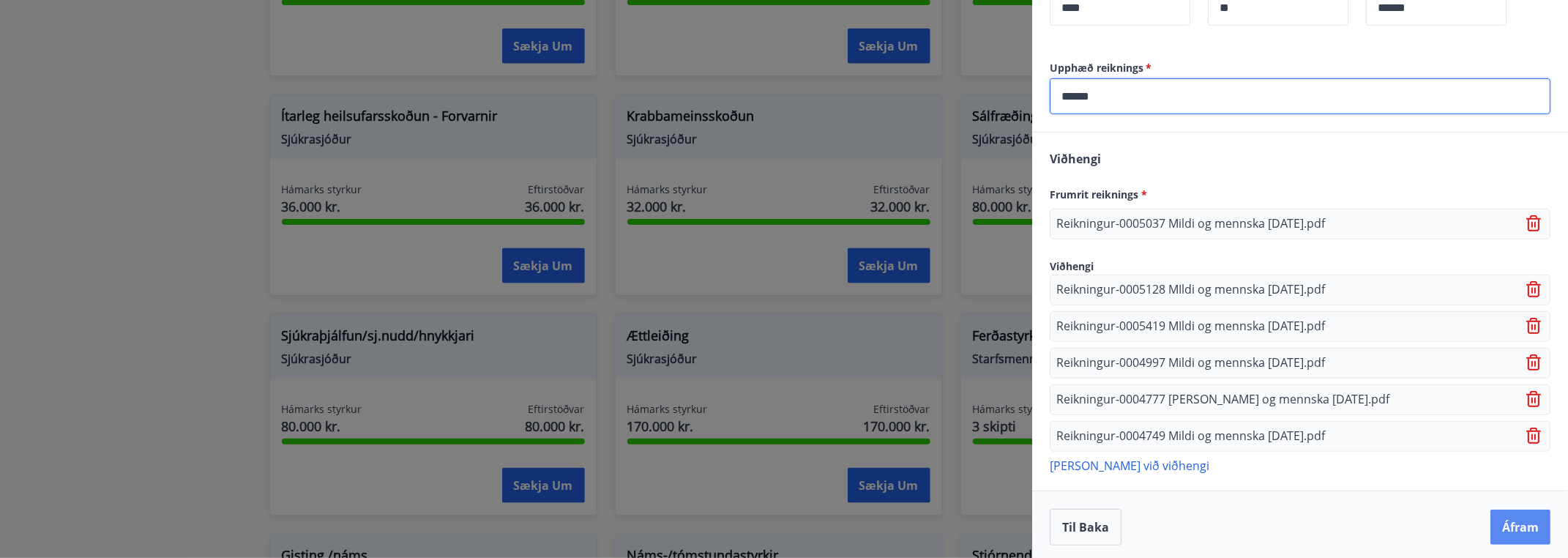
type input "******"
click at [1506, 517] on button "Áfram" at bounding box center [1521, 528] width 60 height 36
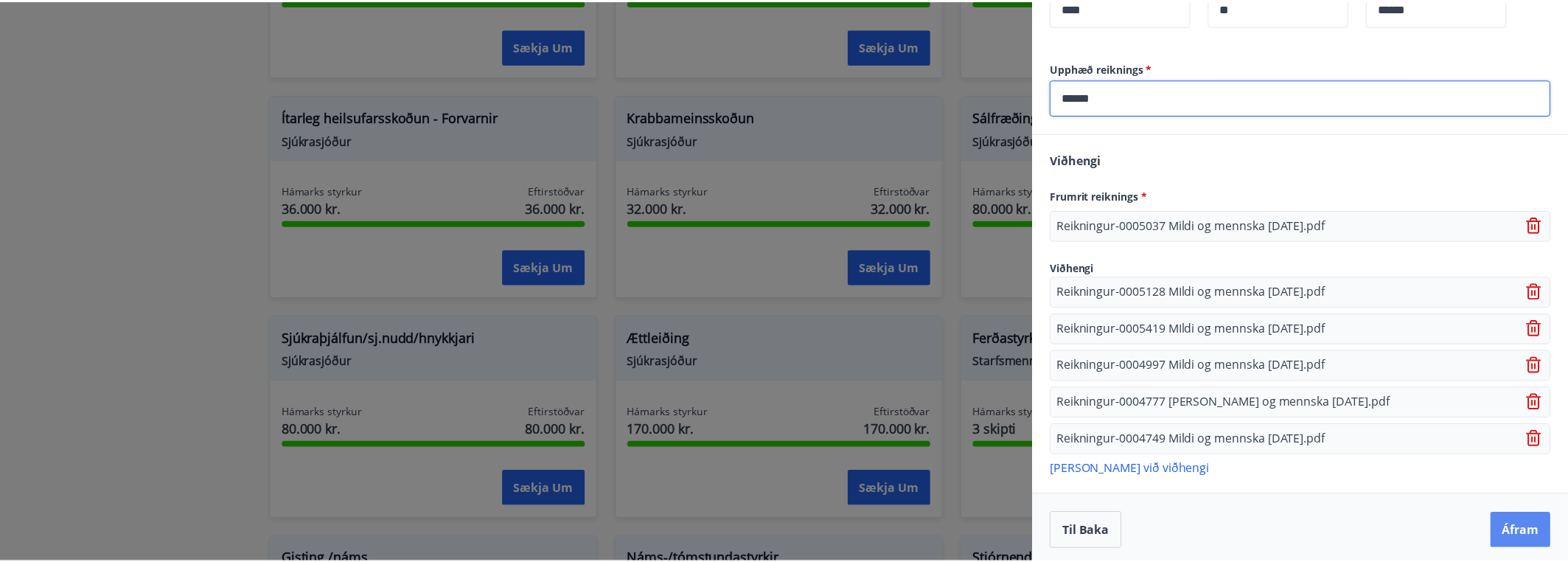
scroll to position [0, 0]
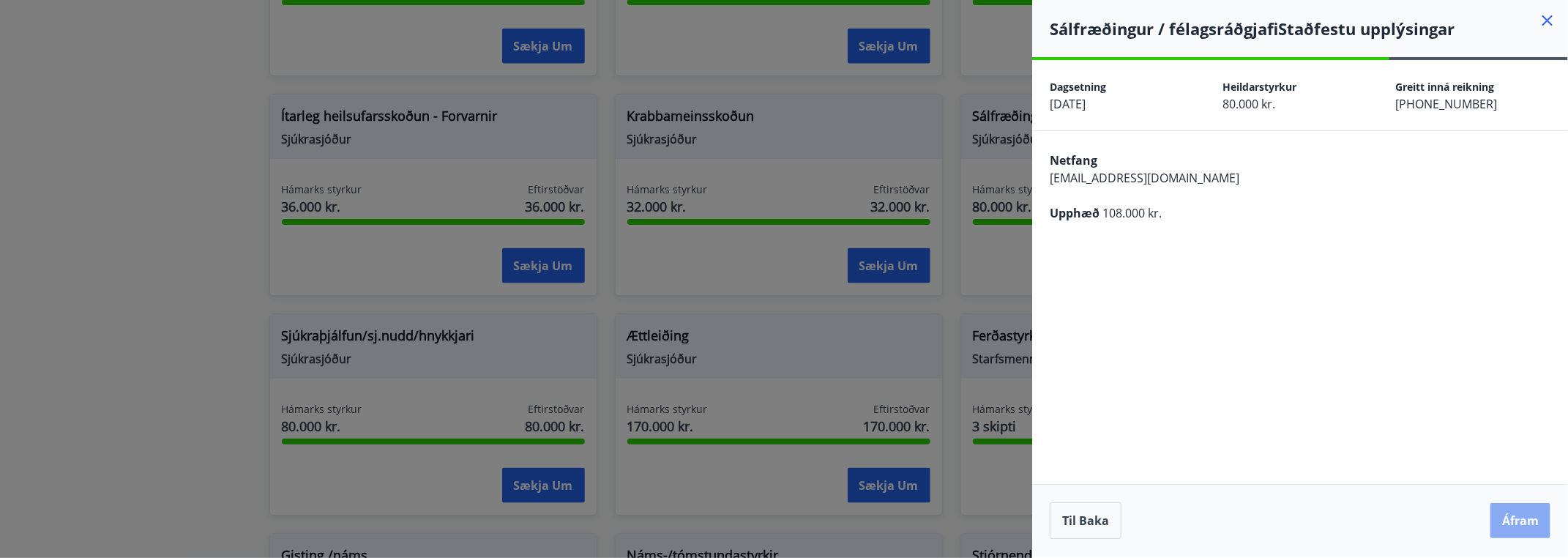
click at [1524, 521] on button "Áfram" at bounding box center [1521, 521] width 60 height 36
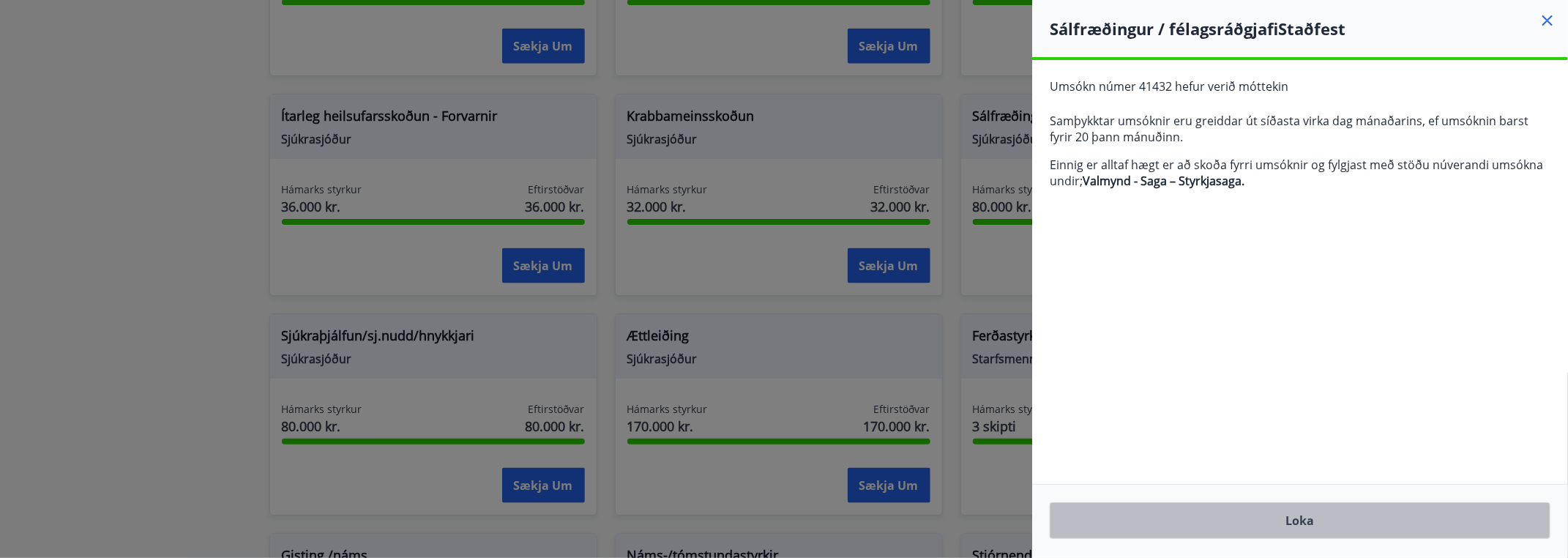
click at [1309, 522] on button "Loka" at bounding box center [1300, 521] width 501 height 36
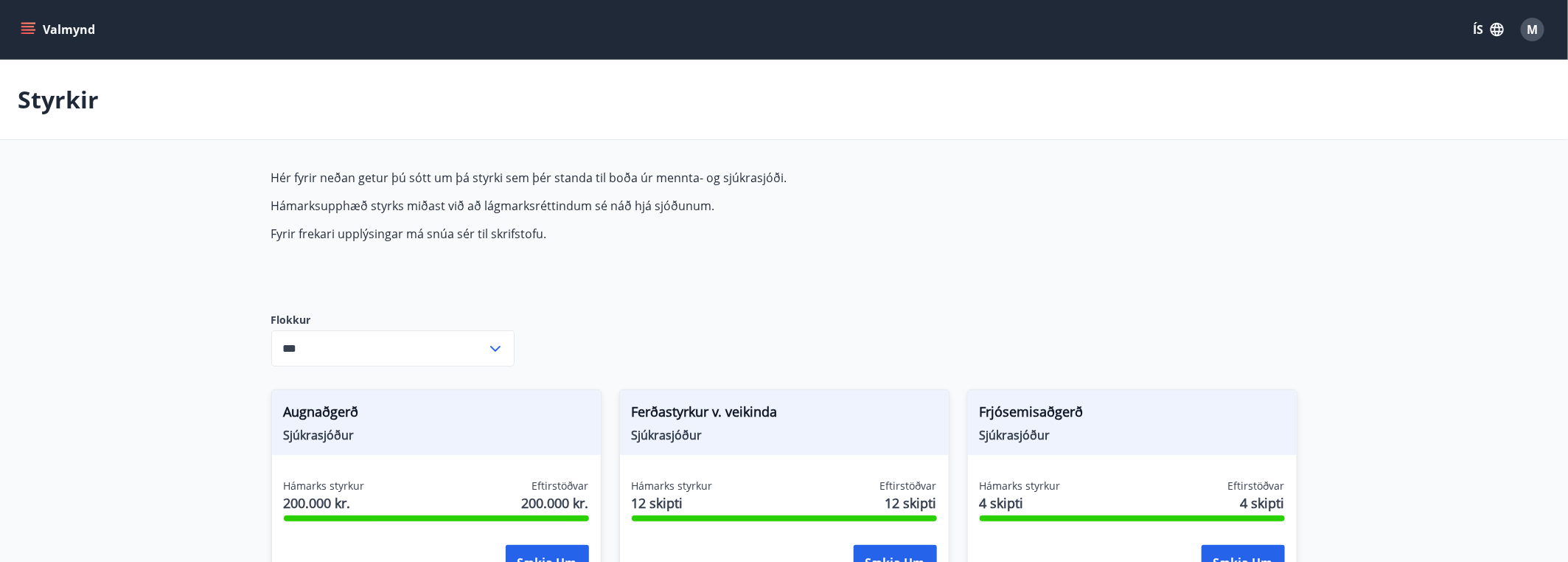
click at [1534, 31] on span "M" at bounding box center [1533, 29] width 11 height 16
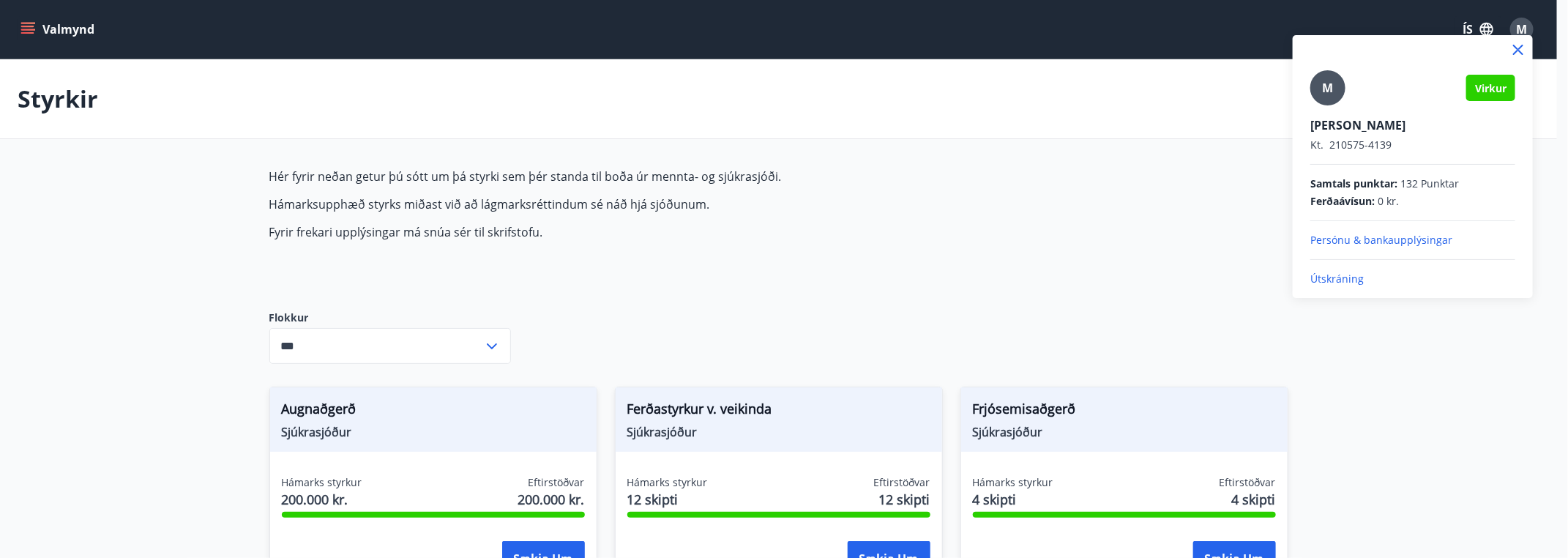
click at [1352, 281] on p "Útskráning" at bounding box center [1413, 279] width 205 height 14
